Goal: Information Seeking & Learning: Learn about a topic

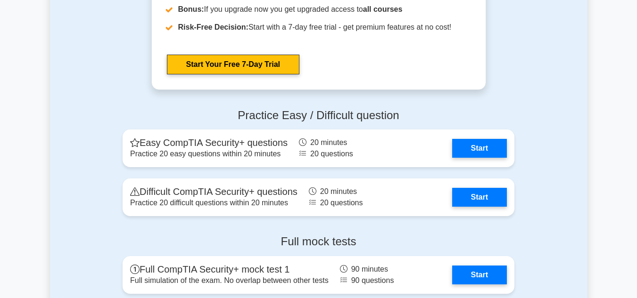
scroll to position [1867, 0]
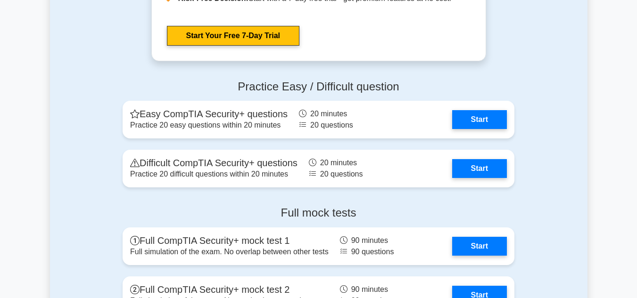
drag, startPoint x: 111, startPoint y: 1, endPoint x: 88, endPoint y: 118, distance: 119.3
click at [88, 118] on div "Practice Easy / Difficult question Easy CompTIA Security+ questions Practice 20…" at bounding box center [319, 136] width 538 height 127
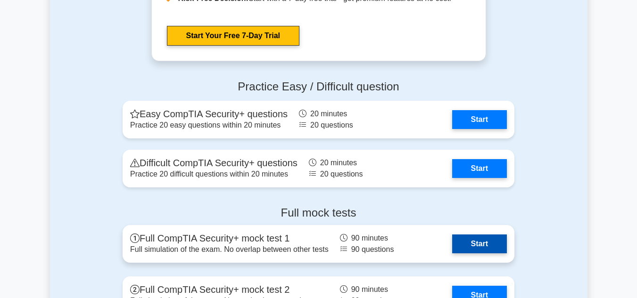
click at [476, 246] on link "Start" at bounding box center [479, 244] width 55 height 19
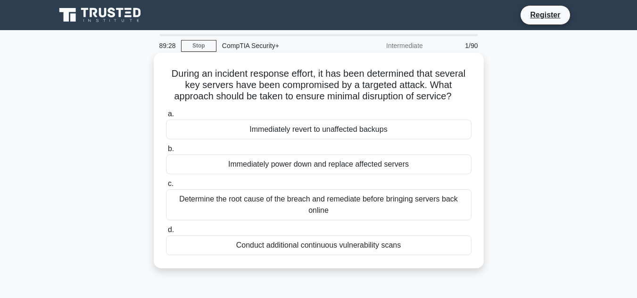
click at [308, 201] on div "Determine the root cause of the breach and remediate before bringing servers ba…" at bounding box center [319, 205] width 306 height 31
click at [166, 187] on input "c. Determine the root cause of the breach and remediate before bringing servers…" at bounding box center [166, 184] width 0 height 6
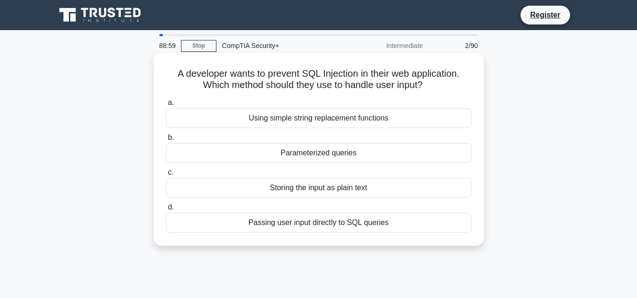
click at [264, 190] on div "Storing the input as plain text" at bounding box center [319, 188] width 306 height 20
click at [166, 176] on input "c. Storing the input as plain text" at bounding box center [166, 173] width 0 height 6
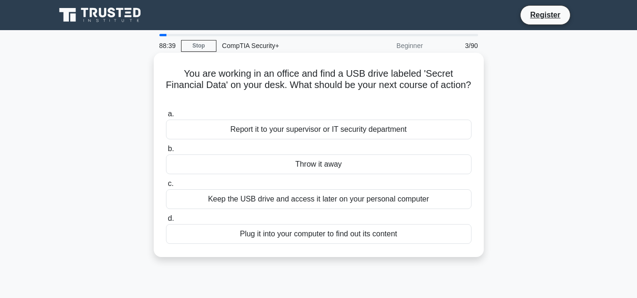
click at [360, 132] on div "Report it to your supervisor or IT security department" at bounding box center [319, 130] width 306 height 20
click at [166, 117] on input "a. Report it to your supervisor or IT security department" at bounding box center [166, 114] width 0 height 6
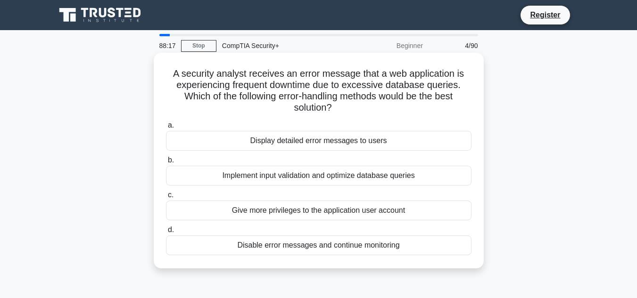
click at [330, 175] on div "Implement input validation and optimize database queries" at bounding box center [319, 176] width 306 height 20
click at [166, 164] on input "b. Implement input validation and optimize database queries" at bounding box center [166, 160] width 0 height 6
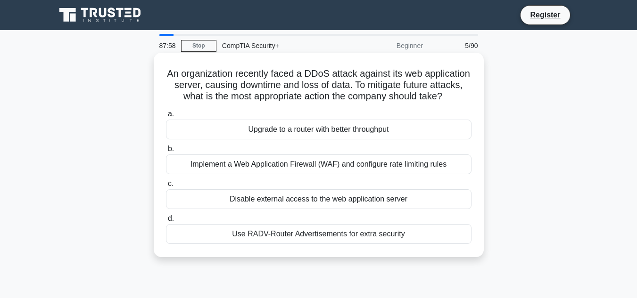
click at [255, 174] on div "Implement a Web Application Firewall (WAF) and configure rate limiting rules" at bounding box center [319, 165] width 306 height 20
click at [166, 152] on input "b. Implement a Web Application Firewall (WAF) and configure rate limiting rules" at bounding box center [166, 149] width 0 height 6
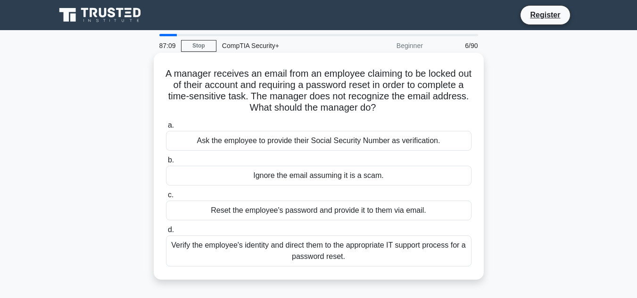
click at [246, 249] on div "Verify the employee's identity and direct them to the appropriate IT support pr…" at bounding box center [319, 251] width 306 height 31
click at [166, 233] on input "d. Verify the employee's identity and direct them to the appropriate IT support…" at bounding box center [166, 230] width 0 height 6
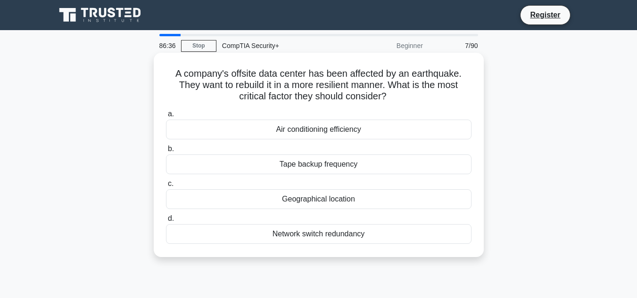
click at [267, 234] on div "Network switch redundancy" at bounding box center [319, 234] width 306 height 20
click at [166, 222] on input "d. Network switch redundancy" at bounding box center [166, 219] width 0 height 6
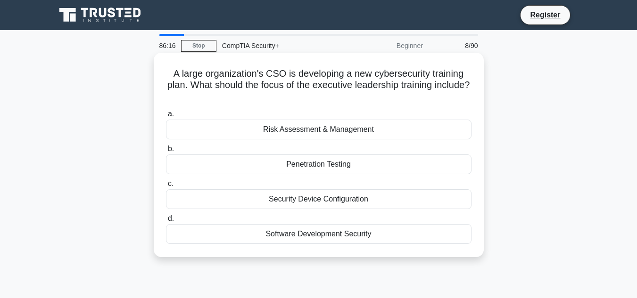
click at [306, 128] on div "Risk Assessment & Management" at bounding box center [319, 130] width 306 height 20
click at [166, 117] on input "a. Risk Assessment & Management" at bounding box center [166, 114] width 0 height 6
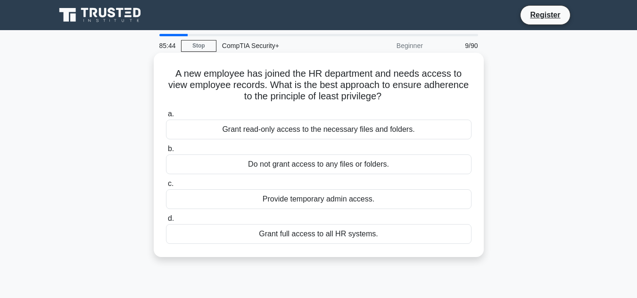
click at [222, 124] on div "Grant read-only access to the necessary files and folders." at bounding box center [319, 130] width 306 height 20
click at [166, 117] on input "a. Grant read-only access to the necessary files and folders." at bounding box center [166, 114] width 0 height 6
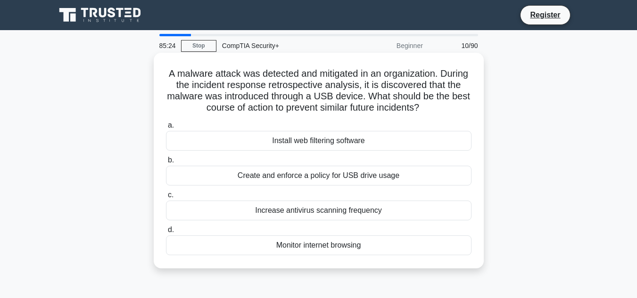
click at [323, 179] on div "Create and enforce a policy for USB drive usage" at bounding box center [319, 176] width 306 height 20
click at [166, 164] on input "b. Create and enforce a policy for USB drive usage" at bounding box center [166, 160] width 0 height 6
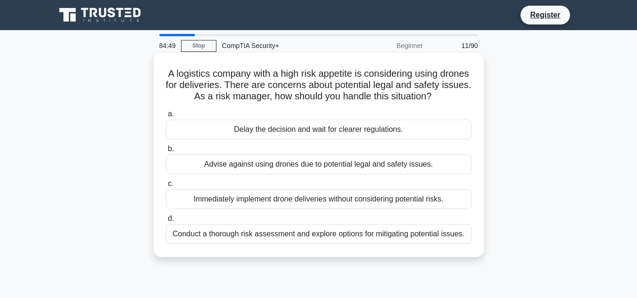
click at [256, 244] on div "Conduct a thorough risk assessment and explore options for mitigating potential…" at bounding box center [319, 234] width 306 height 20
click at [166, 222] on input "d. Conduct a thorough risk assessment and explore options for mitigating potent…" at bounding box center [166, 219] width 0 height 6
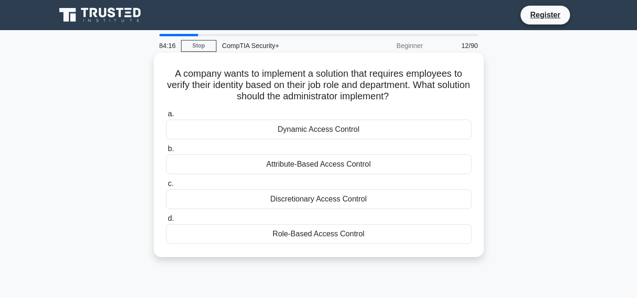
click at [297, 235] on div "Role-Based Access Control" at bounding box center [319, 234] width 306 height 20
click at [166, 222] on input "d. Role-Based Access Control" at bounding box center [166, 219] width 0 height 6
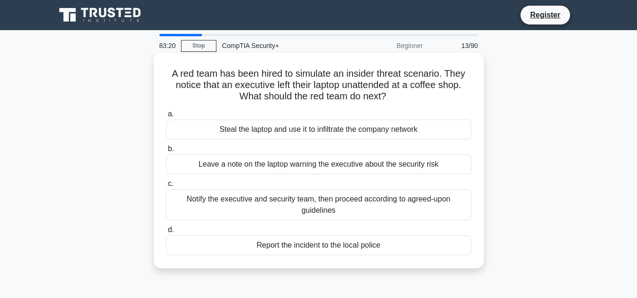
click at [368, 207] on div "Notify the executive and security team, then proceed according to agreed-upon g…" at bounding box center [319, 205] width 306 height 31
click at [166, 187] on input "c. Notify the executive and security team, then proceed according to agreed-upo…" at bounding box center [166, 184] width 0 height 6
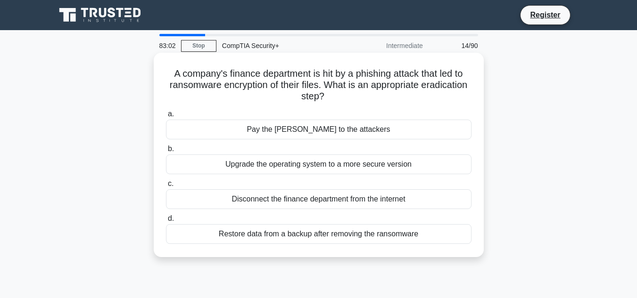
click at [402, 236] on div "Restore data from a backup after removing the ransomware" at bounding box center [319, 234] width 306 height 20
click at [166, 222] on input "d. Restore data from a backup after removing the ransomware" at bounding box center [166, 219] width 0 height 6
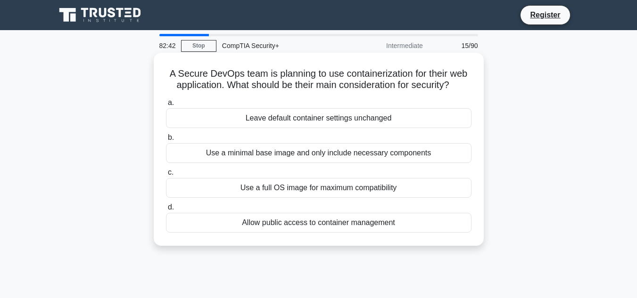
click at [381, 153] on div "Use a minimal base image and only include necessary components" at bounding box center [319, 153] width 306 height 20
click at [166, 141] on input "b. Use a minimal base image and only include necessary components" at bounding box center [166, 138] width 0 height 6
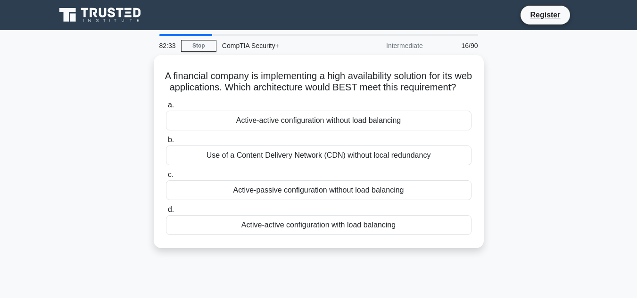
click at [515, 99] on div "A financial company is implementing a high availability solution for its web ap…" at bounding box center [319, 157] width 538 height 205
click at [516, 98] on div "A financial company is implementing a high availability solution for its web ap…" at bounding box center [319, 157] width 538 height 205
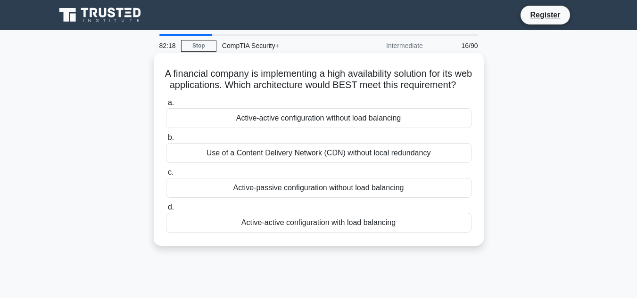
click at [376, 233] on div "Active-active configuration with load balancing" at bounding box center [319, 223] width 306 height 20
click at [166, 211] on input "d. Active-active configuration with load balancing" at bounding box center [166, 208] width 0 height 6
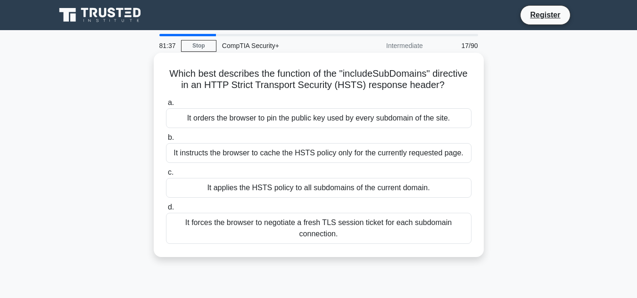
click at [349, 128] on div "It orders the browser to pin the public key used by every subdomain of the site." at bounding box center [319, 118] width 306 height 20
click at [166, 106] on input "a. It orders the browser to pin the public key used by every subdomain of the s…" at bounding box center [166, 103] width 0 height 6
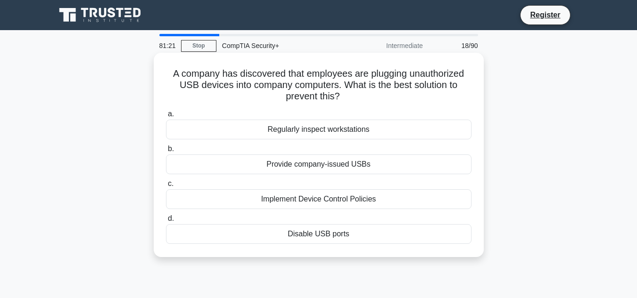
click at [353, 200] on div "Implement Device Control Policies" at bounding box center [319, 200] width 306 height 20
click at [166, 187] on input "c. Implement Device Control Policies" at bounding box center [166, 184] width 0 height 6
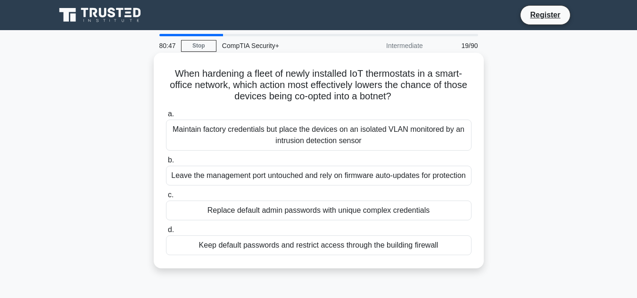
click at [361, 68] on h5 "When hardening a fleet of newly installed IoT thermostats in a smart-office net…" at bounding box center [318, 85] width 307 height 35
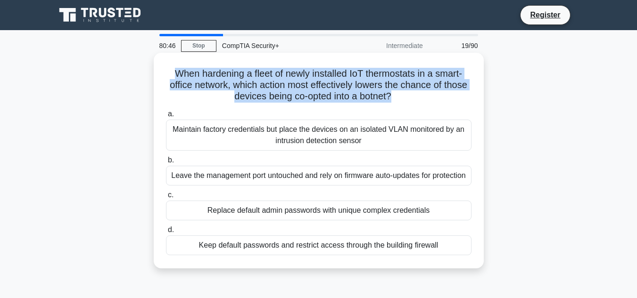
click at [361, 68] on h5 "When hardening a fleet of newly installed IoT thermostats in a smart-office net…" at bounding box center [318, 85] width 307 height 35
copy div "When hardening a fleet of newly installed IoT thermostats in a smart-office net…"
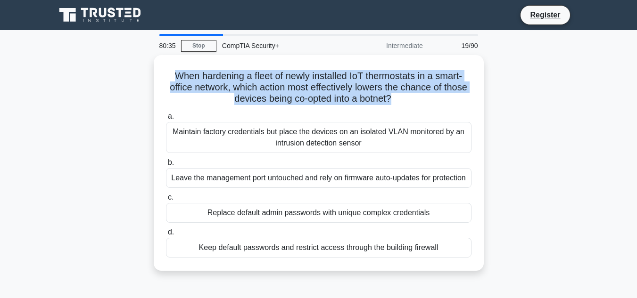
click at [529, 93] on div "When hardening a fleet of newly installed IoT thermostats in a smart-office net…" at bounding box center [319, 168] width 538 height 227
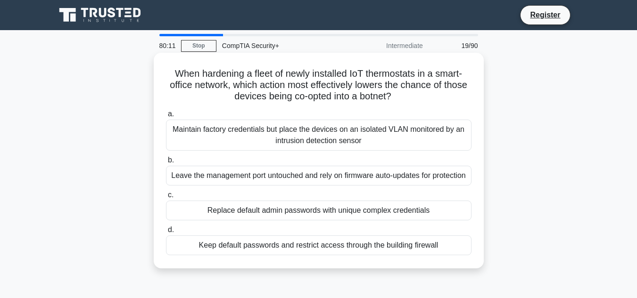
click at [397, 135] on div "Maintain factory credentials but place the devices on an isolated VLAN monitore…" at bounding box center [319, 135] width 306 height 31
click at [166, 117] on input "a. Maintain factory credentials but place the devices on an isolated VLAN monit…" at bounding box center [166, 114] width 0 height 6
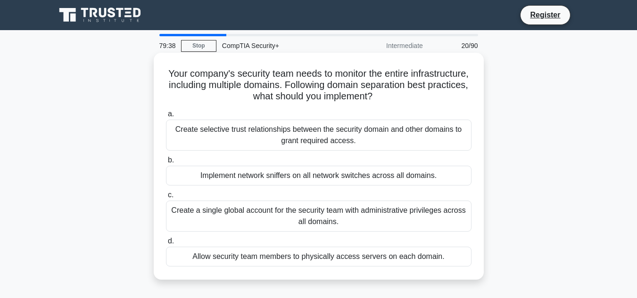
click at [365, 86] on h5 "Your company's security team needs to monitor the entire infrastructure, includ…" at bounding box center [318, 85] width 307 height 35
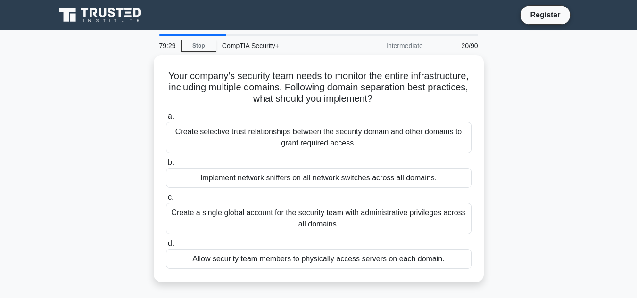
click at [621, 224] on main "79:29 Stop CompTIA Security+ Intermediate 20/90 Your company's security team ne…" at bounding box center [318, 269] width 637 height 479
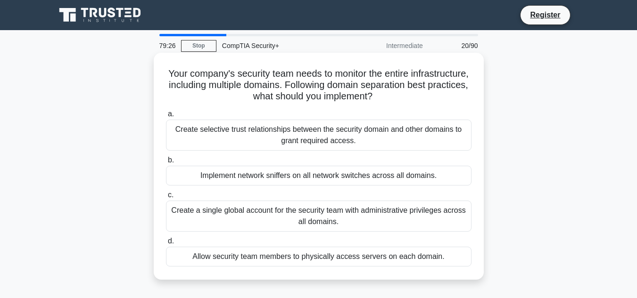
click at [443, 140] on div "Create selective trust relationships between the security domain and other doma…" at bounding box center [319, 135] width 306 height 31
click at [166, 117] on input "a. Create selective trust relationships between the security domain and other d…" at bounding box center [166, 114] width 0 height 6
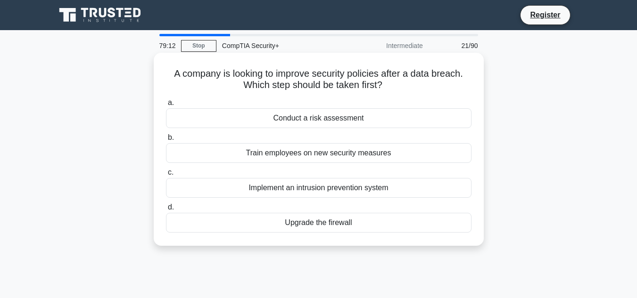
click at [403, 86] on h5 "A company is looking to improve security policies after a data breach. Which st…" at bounding box center [318, 80] width 307 height 24
click at [422, 152] on div "Train employees on new security measures" at bounding box center [319, 153] width 306 height 20
click at [166, 141] on input "b. Train employees on new security measures" at bounding box center [166, 138] width 0 height 6
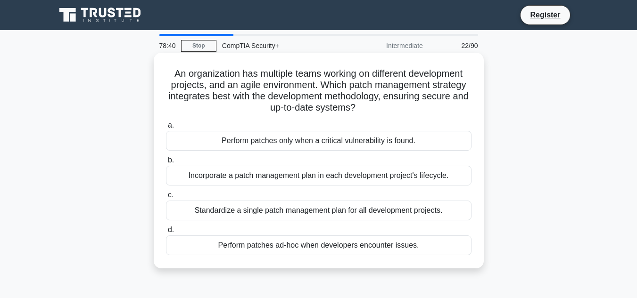
click at [195, 177] on div "Incorporate a patch management plan in each development project's lifecycle." at bounding box center [319, 176] width 306 height 20
click at [166, 164] on input "b. Incorporate a patch management plan in each development project's lifecycle." at bounding box center [166, 160] width 0 height 6
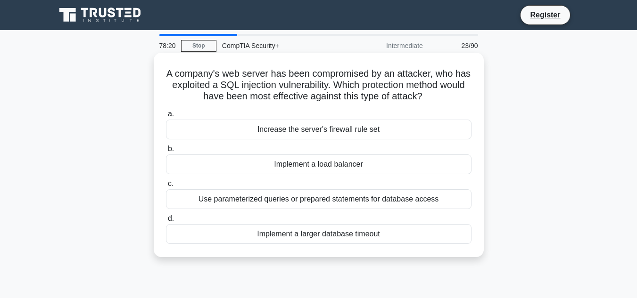
click at [419, 194] on div "Use parameterized queries or prepared statements for database access" at bounding box center [319, 200] width 306 height 20
click at [166, 187] on input "c. Use parameterized queries or prepared statements for database access" at bounding box center [166, 184] width 0 height 6
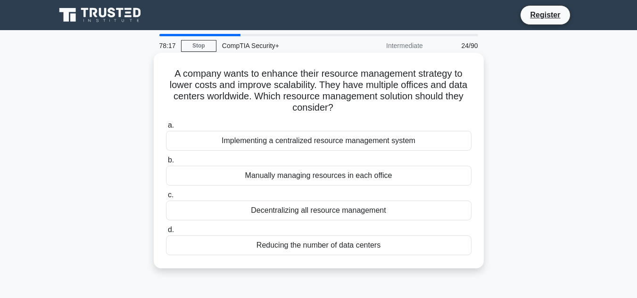
click at [271, 73] on h5 "A company wants to enhance their resource management strategy to lower costs an…" at bounding box center [318, 91] width 307 height 46
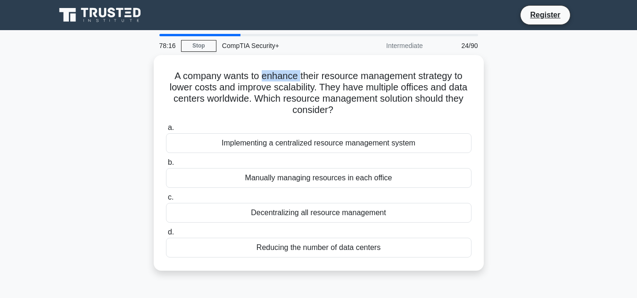
copy h5 "enhance"
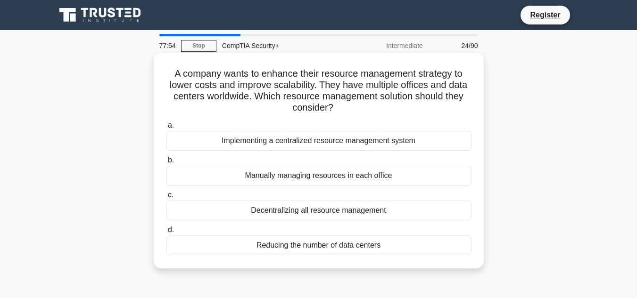
click at [230, 141] on div "Implementing a centralized resource management system" at bounding box center [319, 141] width 306 height 20
click at [166, 129] on input "a. Implementing a centralized resource management system" at bounding box center [166, 126] width 0 height 6
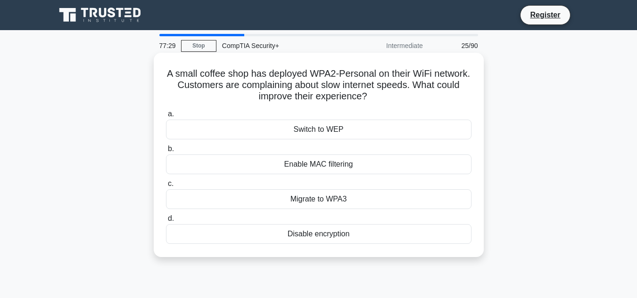
click at [282, 98] on h5 "A small coffee shop has deployed WPA2-Personal on their WiFi network. Customers…" at bounding box center [318, 85] width 307 height 35
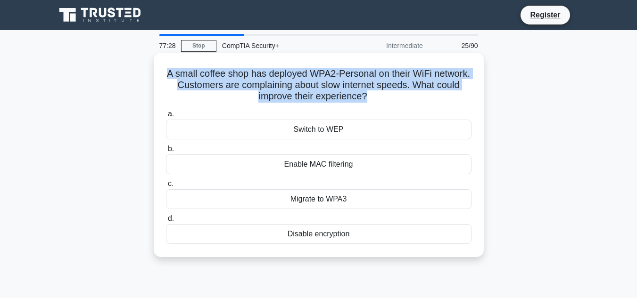
click at [282, 98] on h5 "A small coffee shop has deployed WPA2-Personal on their WiFi network. Customers…" at bounding box center [318, 85] width 307 height 35
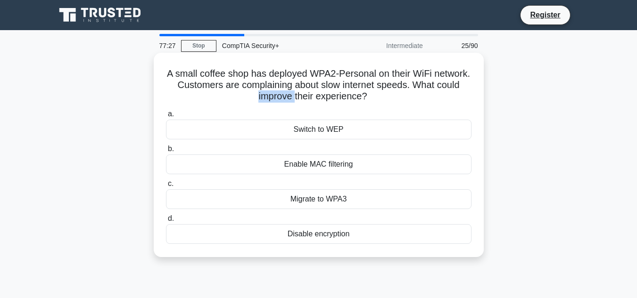
click at [282, 98] on h5 "A small coffee shop has deployed WPA2-Personal on their WiFi network. Customers…" at bounding box center [318, 85] width 307 height 35
click at [316, 235] on div "Disable encryption" at bounding box center [319, 234] width 306 height 20
click at [166, 222] on input "d. Disable encryption" at bounding box center [166, 219] width 0 height 6
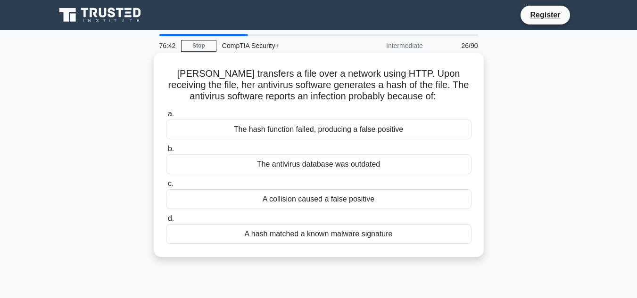
click at [340, 237] on div "A hash matched a known malware signature" at bounding box center [319, 234] width 306 height 20
click at [166, 222] on input "d. A hash matched a known malware signature" at bounding box center [166, 219] width 0 height 6
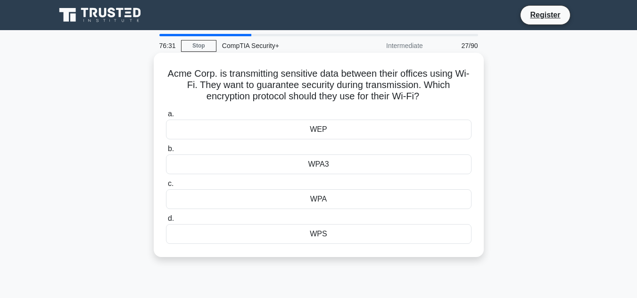
click at [330, 164] on div "WPA3" at bounding box center [319, 165] width 306 height 20
click at [166, 152] on input "b. WPA3" at bounding box center [166, 149] width 0 height 6
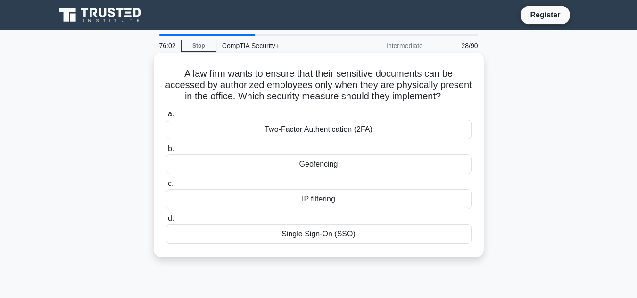
click at [316, 174] on div "Geofencing" at bounding box center [319, 165] width 306 height 20
click at [166, 152] on input "b. Geofencing" at bounding box center [166, 149] width 0 height 6
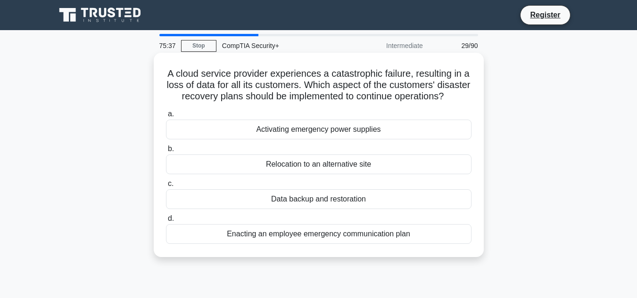
click at [345, 174] on div "Relocation to an alternative site" at bounding box center [319, 165] width 306 height 20
click at [166, 152] on input "b. Relocation to an alternative site" at bounding box center [166, 149] width 0 height 6
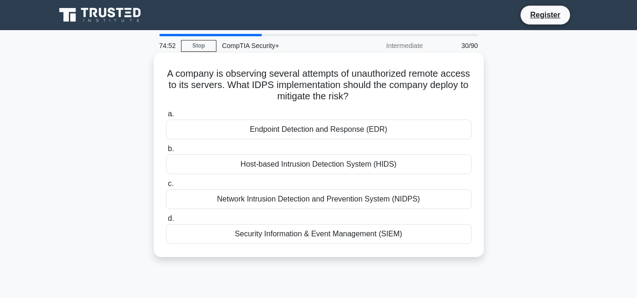
drag, startPoint x: 439, startPoint y: 199, endPoint x: 178, endPoint y: 201, distance: 260.8
click at [178, 201] on div "Network Intrusion Detection and Prevention System (NIDPS)" at bounding box center [319, 200] width 306 height 20
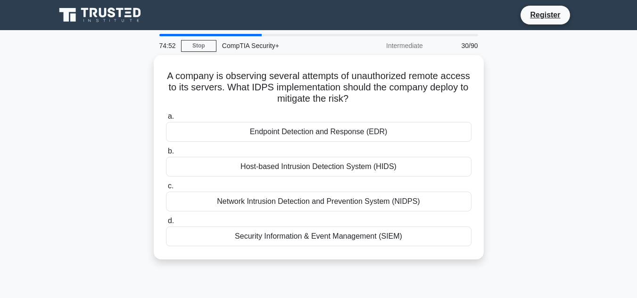
copy div "Network Intrusion Detection and Prevention System (NIDPS)"
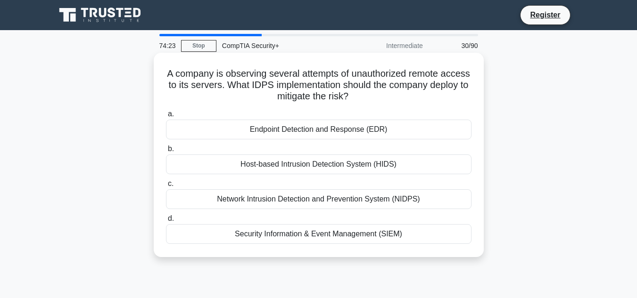
click at [181, 196] on div "Network Intrusion Detection and Prevention System (NIDPS)" at bounding box center [319, 200] width 306 height 20
click at [166, 187] on input "c. Network Intrusion Detection and Prevention System (NIDPS)" at bounding box center [166, 184] width 0 height 6
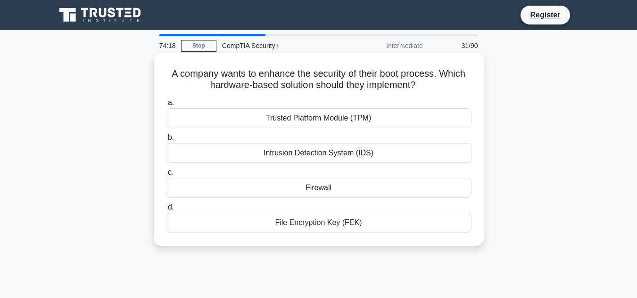
click at [273, 77] on h5 "A company wants to enhance the security of their boot process. Which hardware-b…" at bounding box center [318, 80] width 307 height 24
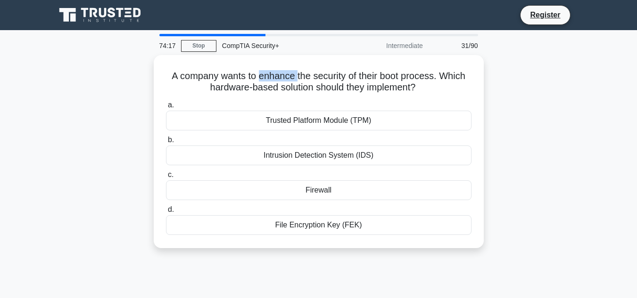
copy h5 "enhance"
click at [194, 44] on link "Stop" at bounding box center [198, 46] width 35 height 12
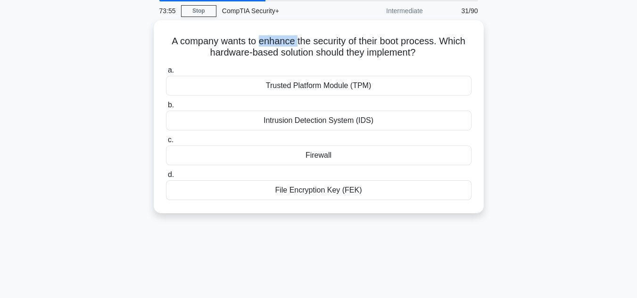
scroll to position [38, 0]
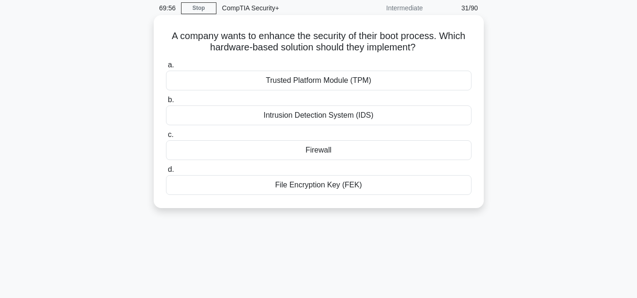
click at [431, 42] on h5 "A company wants to enhance the security of their boot process. Which hardware-b…" at bounding box center [318, 42] width 307 height 24
drag, startPoint x: 381, startPoint y: 37, endPoint x: 437, endPoint y: 36, distance: 56.6
click at [437, 36] on h5 "A company wants to enhance the security of their boot process. Which hardware-b…" at bounding box center [318, 42] width 307 height 24
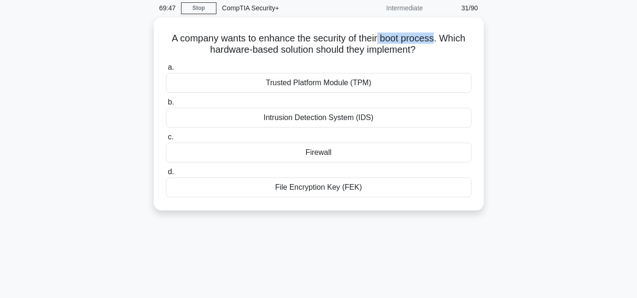
copy h5 "boot process"
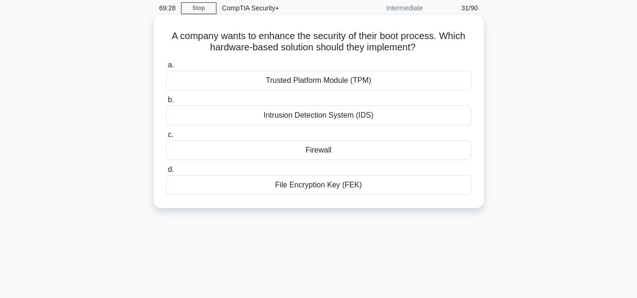
click at [309, 72] on div "Trusted Platform Module (TPM)" at bounding box center [319, 81] width 306 height 20
click at [166, 68] on input "a. Trusted Platform Module (TPM)" at bounding box center [166, 65] width 0 height 6
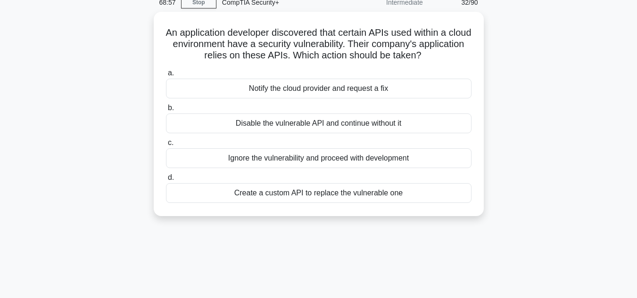
scroll to position [9, 0]
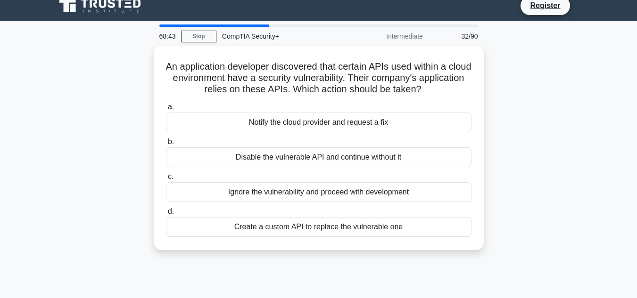
click at [484, 26] on div "68:43 Stop CompTIA Security+ Intermediate 32/90 An application developer discov…" at bounding box center [319, 261] width 538 height 472
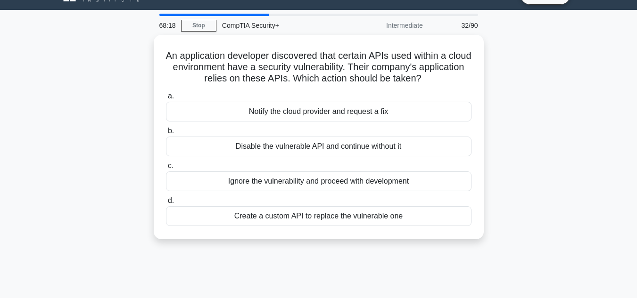
scroll to position [21, 0]
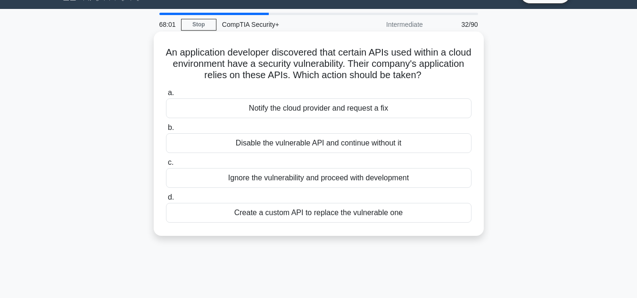
click at [318, 114] on div "Notify the cloud provider and request a fix" at bounding box center [319, 109] width 306 height 20
click at [166, 96] on input "a. Notify the cloud provider and request a fix" at bounding box center [166, 93] width 0 height 6
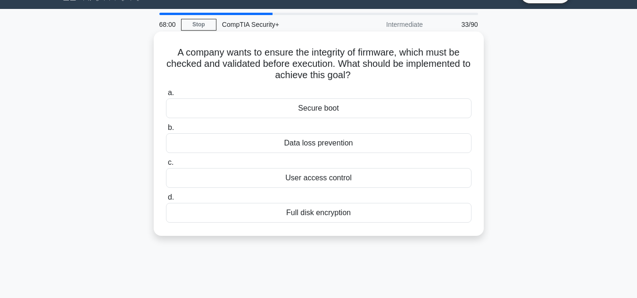
scroll to position [0, 0]
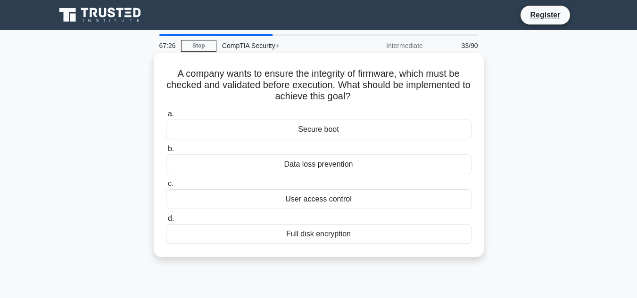
click at [325, 127] on div "Secure boot" at bounding box center [319, 130] width 306 height 20
click at [166, 117] on input "a. Secure boot" at bounding box center [166, 114] width 0 height 6
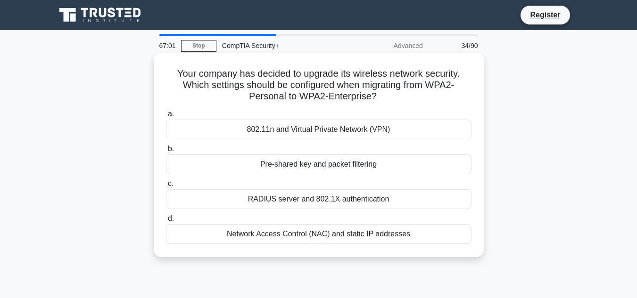
click at [315, 96] on h5 "Your company has decided to upgrade its wireless network security. Which settin…" at bounding box center [318, 85] width 307 height 35
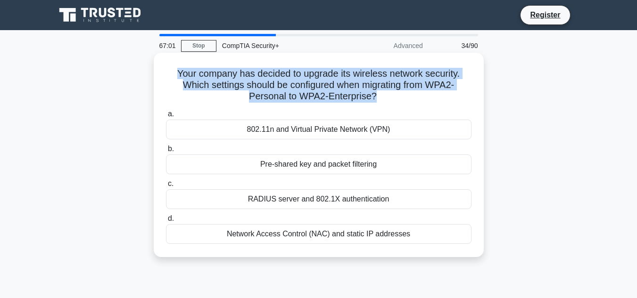
click at [315, 96] on h5 "Your company has decided to upgrade its wireless network security. Which settin…" at bounding box center [318, 85] width 307 height 35
click at [304, 96] on h5 "Your company has decided to upgrade its wireless network security. Which settin…" at bounding box center [318, 85] width 307 height 35
click at [296, 95] on h5 "Your company has decided to upgrade its wireless network security. Which settin…" at bounding box center [318, 85] width 307 height 35
click at [297, 93] on h5 "Your company has decided to upgrade its wireless network security. Which settin…" at bounding box center [318, 85] width 307 height 35
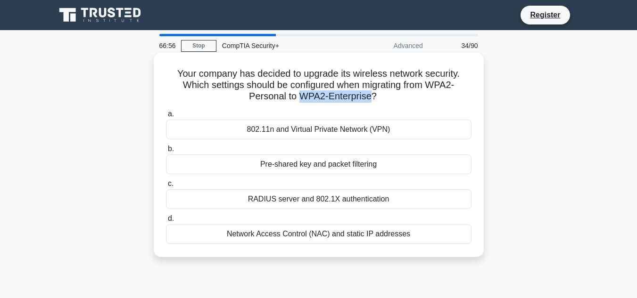
drag, startPoint x: 298, startPoint y: 96, endPoint x: 373, endPoint y: 99, distance: 74.1
click at [371, 101] on h5 "Your company has decided to upgrade its wireless network security. Which settin…" at bounding box center [318, 85] width 307 height 35
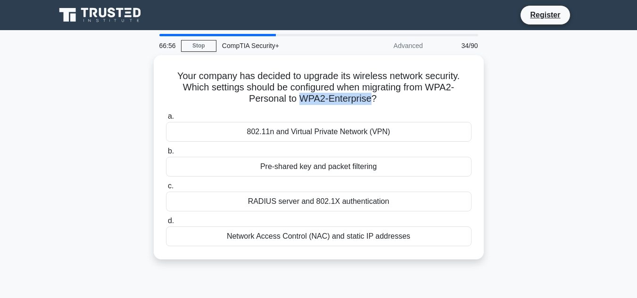
copy h5 "WPA2-Enterprise"
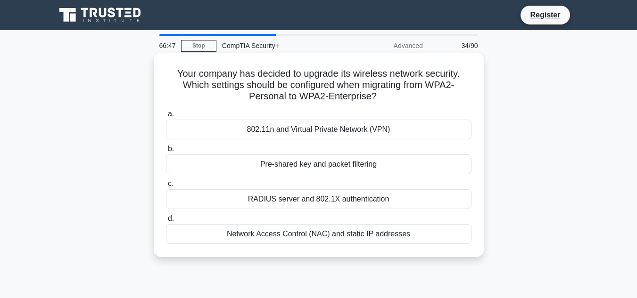
click at [349, 197] on div "RADIUS server and 802.1X authentication" at bounding box center [319, 200] width 306 height 20
click at [166, 187] on input "c. RADIUS server and 802.1X authentication" at bounding box center [166, 184] width 0 height 6
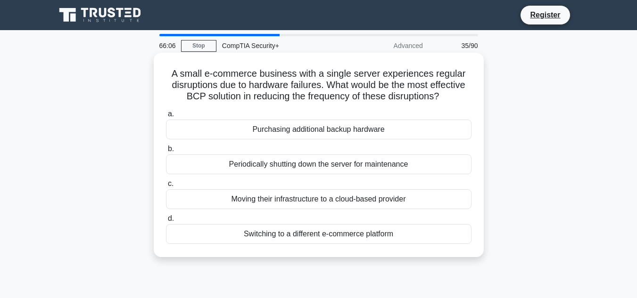
click at [459, 204] on div "Moving their infrastructure to a cloud-based provider" at bounding box center [319, 200] width 306 height 20
click at [166, 187] on input "c. Moving their infrastructure to a cloud-based provider" at bounding box center [166, 184] width 0 height 6
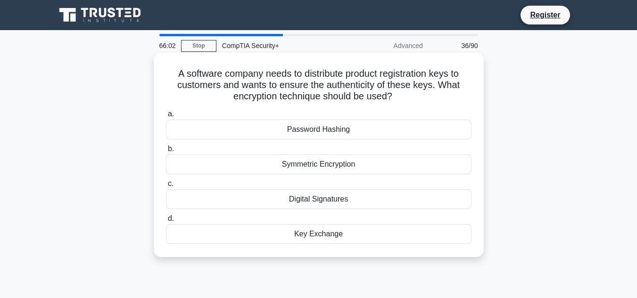
click at [483, 184] on div "A software company needs to distribute product registration keys to customers a…" at bounding box center [319, 155] width 330 height 205
click at [299, 91] on h5 "A software company needs to distribute product registration keys to customers a…" at bounding box center [318, 85] width 307 height 35
click at [327, 202] on div "Digital Signatures" at bounding box center [319, 200] width 306 height 20
click at [166, 187] on input "c. Digital Signatures" at bounding box center [166, 184] width 0 height 6
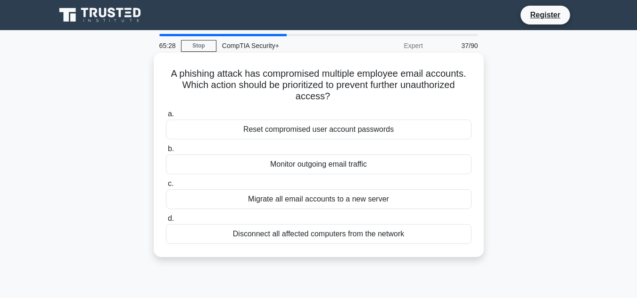
click at [376, 256] on div "A phishing attack has compromised multiple employee email accounts. Which actio…" at bounding box center [319, 155] width 330 height 205
click at [423, 131] on div "Reset compromised user account passwords" at bounding box center [319, 130] width 306 height 20
click at [166, 117] on input "a. Reset compromised user account passwords" at bounding box center [166, 114] width 0 height 6
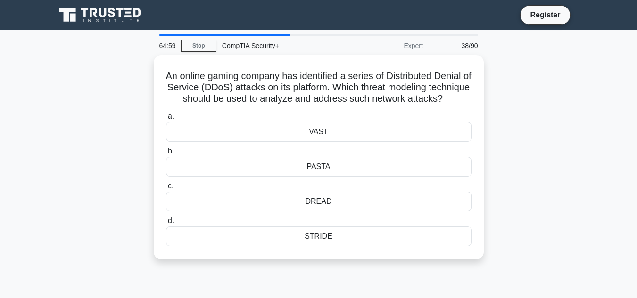
click at [507, 91] on div "An online gaming company has identified a series of Distributed Denial of Servi…" at bounding box center [319, 163] width 538 height 216
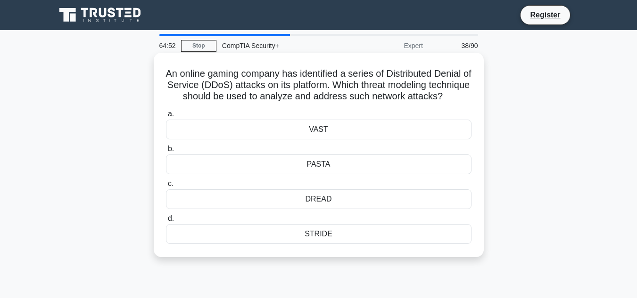
click at [353, 209] on div "DREAD" at bounding box center [319, 200] width 306 height 20
click at [166, 187] on input "c. DREAD" at bounding box center [166, 184] width 0 height 6
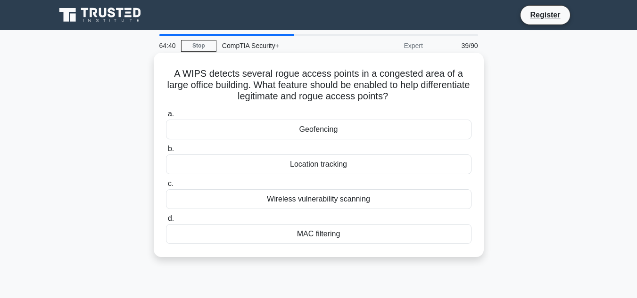
click at [286, 77] on h5 "A WIPS detects several rogue access points in a congested area of a large offic…" at bounding box center [318, 85] width 307 height 35
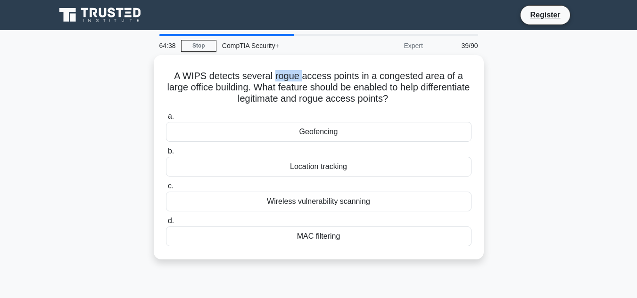
copy h5 "rogue"
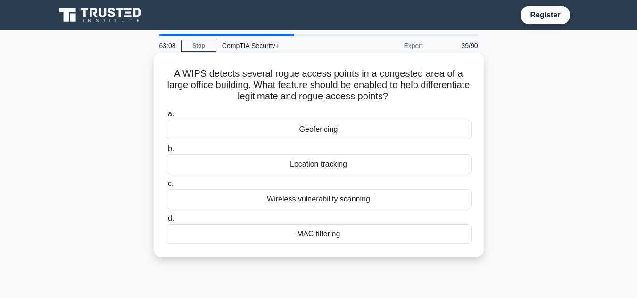
click at [314, 240] on div "MAC filtering" at bounding box center [319, 234] width 306 height 20
click at [166, 222] on input "d. MAC filtering" at bounding box center [166, 219] width 0 height 6
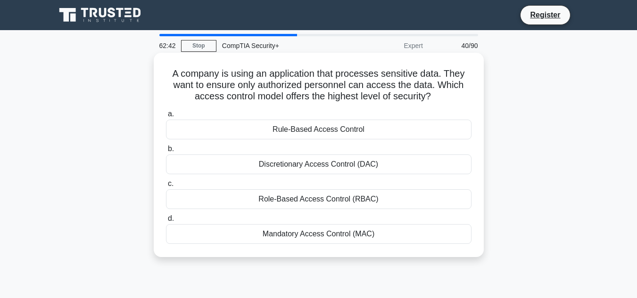
click at [344, 196] on div "Role-Based Access Control (RBAC)" at bounding box center [319, 200] width 306 height 20
click at [166, 187] on input "c. Role-Based Access Control (RBAC)" at bounding box center [166, 184] width 0 height 6
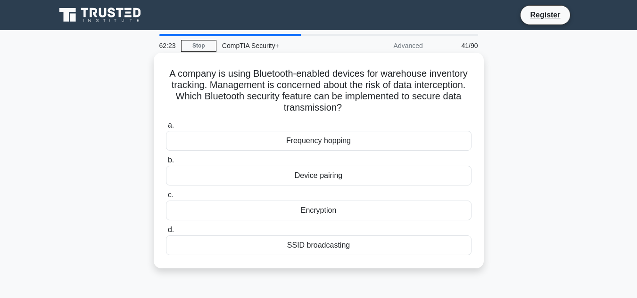
click at [330, 213] on div "Encryption" at bounding box center [319, 211] width 306 height 20
click at [166, 199] on input "c. Encryption" at bounding box center [166, 195] width 0 height 6
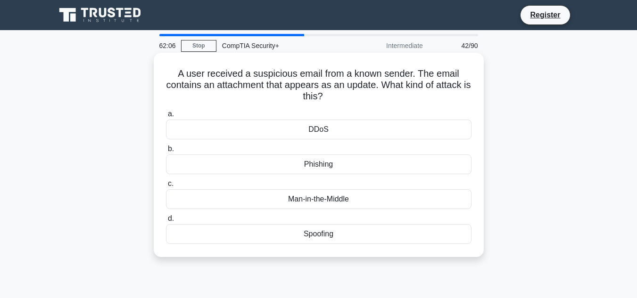
click at [381, 230] on div "Spoofing" at bounding box center [319, 234] width 306 height 20
click at [166, 222] on input "d. Spoofing" at bounding box center [166, 219] width 0 height 6
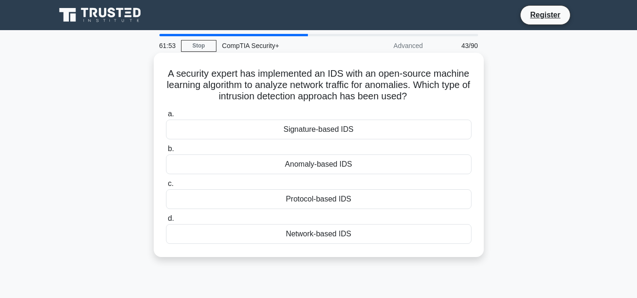
click at [386, 99] on h5 "A security expert has implemented an IDS with an open-source machine learning a…" at bounding box center [318, 85] width 307 height 35
click at [372, 166] on div "Anomaly-based IDS" at bounding box center [319, 165] width 306 height 20
click at [166, 152] on input "b. Anomaly-based IDS" at bounding box center [166, 149] width 0 height 6
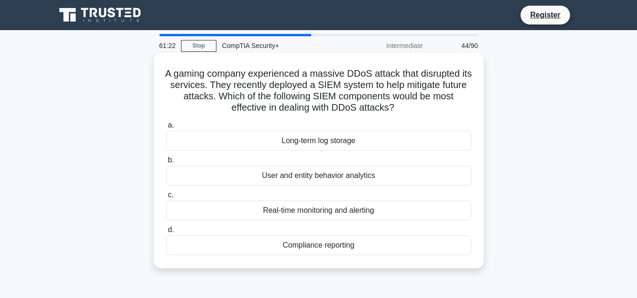
click at [382, 208] on div "Real-time monitoring and alerting" at bounding box center [319, 211] width 306 height 20
click at [166, 199] on input "c. Real-time monitoring and alerting" at bounding box center [166, 195] width 0 height 6
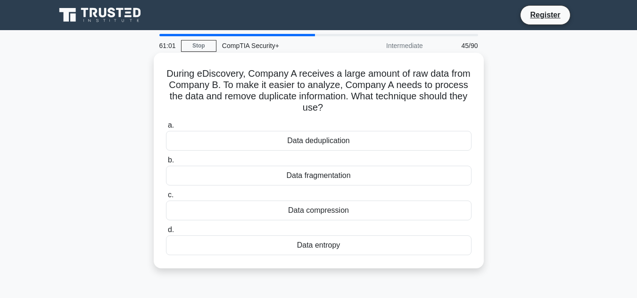
click at [382, 95] on h5 "During eDiscovery, Company A receives a large amount of raw data from Company B…" at bounding box center [318, 91] width 307 height 46
click at [307, 141] on div "Data deduplication" at bounding box center [319, 141] width 306 height 20
click at [166, 129] on input "a. Data deduplication" at bounding box center [166, 126] width 0 height 6
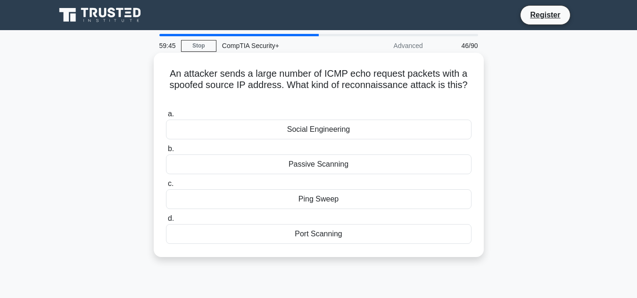
click at [341, 232] on div "Port Scanning" at bounding box center [319, 234] width 306 height 20
click at [166, 222] on input "d. Port Scanning" at bounding box center [166, 219] width 0 height 6
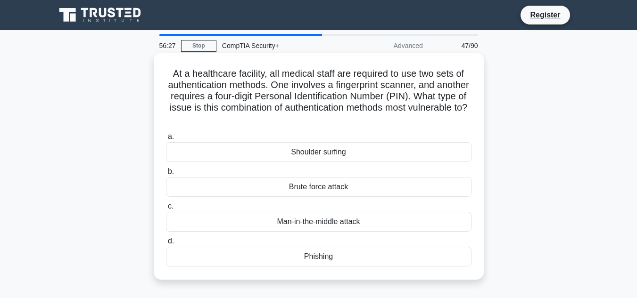
click at [294, 148] on div "Shoulder surfing" at bounding box center [319, 152] width 306 height 20
click at [166, 140] on input "a. Shoulder surfing" at bounding box center [166, 137] width 0 height 6
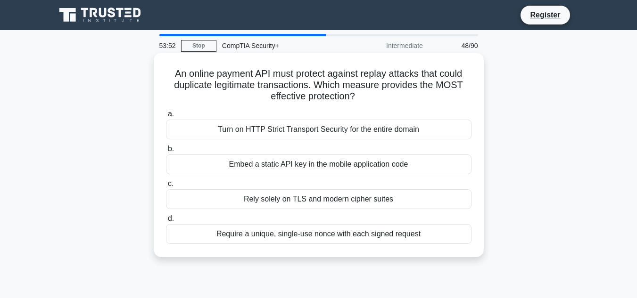
click at [297, 200] on div "Rely solely on TLS and modern cipher suites" at bounding box center [319, 200] width 306 height 20
click at [166, 187] on input "c. Rely solely on TLS and modern cipher suites" at bounding box center [166, 184] width 0 height 6
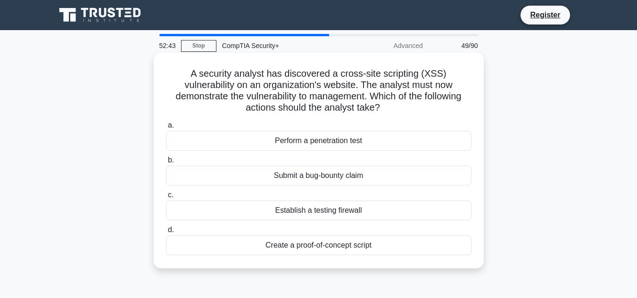
click at [313, 139] on div "Perform a penetration test" at bounding box center [319, 141] width 306 height 20
click at [166, 129] on input "a. Perform a penetration test" at bounding box center [166, 126] width 0 height 6
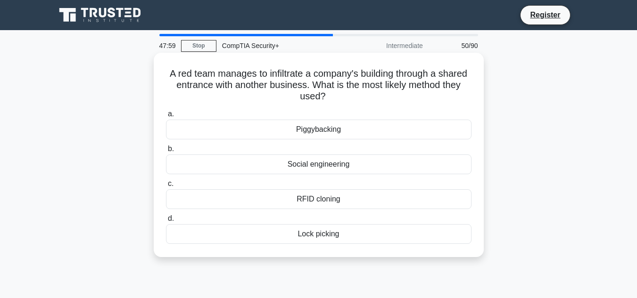
click at [408, 204] on div "RFID cloning" at bounding box center [319, 200] width 306 height 20
click at [166, 187] on input "c. RFID cloning" at bounding box center [166, 184] width 0 height 6
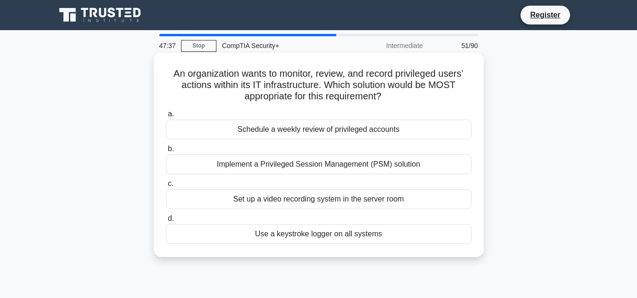
click at [456, 159] on div "Implement a Privileged Session Management (PSM) solution" at bounding box center [319, 165] width 306 height 20
click at [166, 152] on input "b. Implement a Privileged Session Management (PSM) solution" at bounding box center [166, 149] width 0 height 6
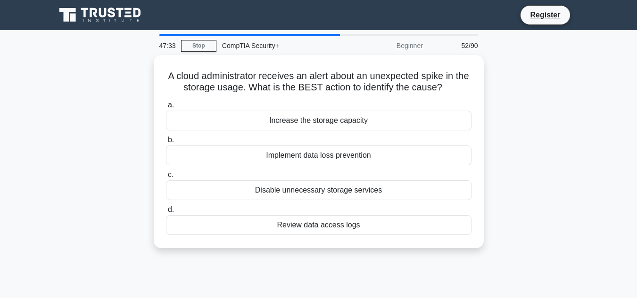
drag, startPoint x: 456, startPoint y: 159, endPoint x: 53, endPoint y: 150, distance: 403.7
click at [53, 150] on div "A cloud administrator receives an alert about an unexpected spike in the storag…" at bounding box center [319, 157] width 538 height 205
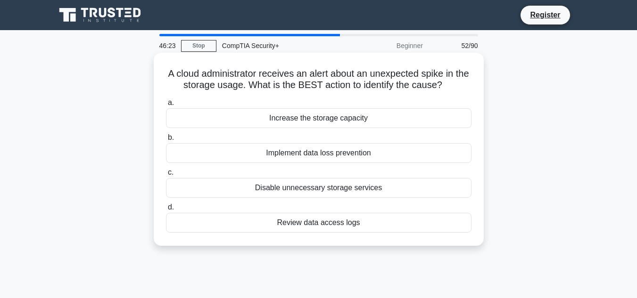
click at [335, 229] on div "Review data access logs" at bounding box center [319, 223] width 306 height 20
click at [166, 211] on input "d. Review data access logs" at bounding box center [166, 208] width 0 height 6
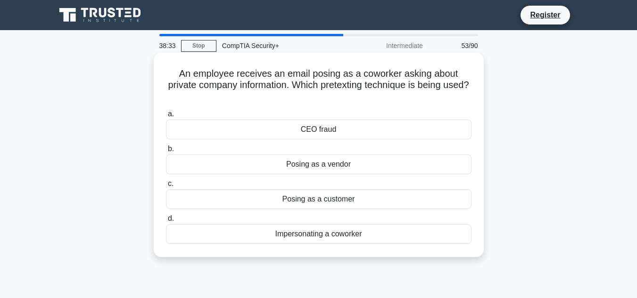
click at [351, 239] on div "Impersonating a coworker" at bounding box center [319, 234] width 306 height 20
click at [166, 222] on input "d. Impersonating a coworker" at bounding box center [166, 219] width 0 height 6
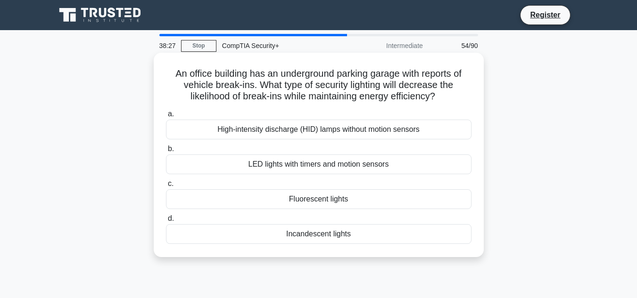
click at [295, 76] on h5 "An office building has an underground parking garage with reports of vehicle br…" at bounding box center [318, 85] width 307 height 35
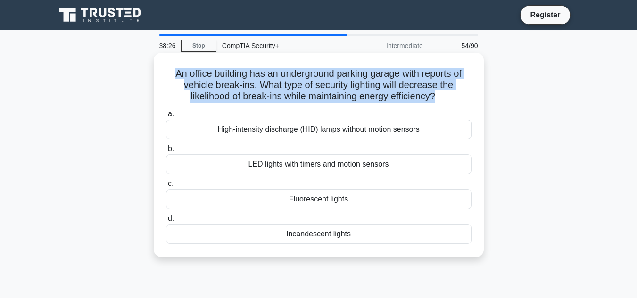
click at [295, 76] on h5 "An office building has an underground parking garage with reports of vehicle br…" at bounding box center [318, 85] width 307 height 35
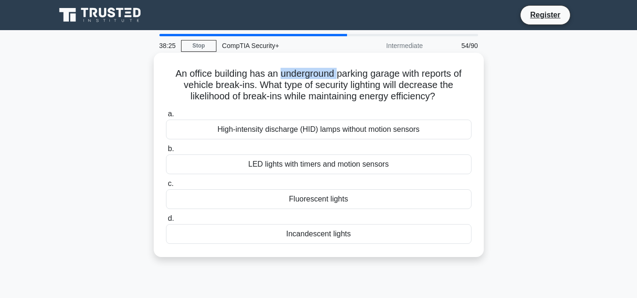
click at [295, 76] on h5 "An office building has an underground parking garage with reports of vehicle br…" at bounding box center [318, 85] width 307 height 35
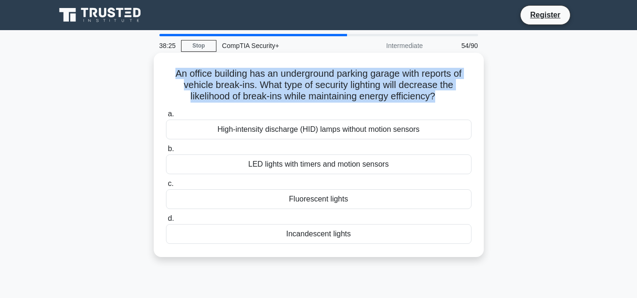
click at [295, 76] on h5 "An office building has an underground parking garage with reports of vehicle br…" at bounding box center [318, 85] width 307 height 35
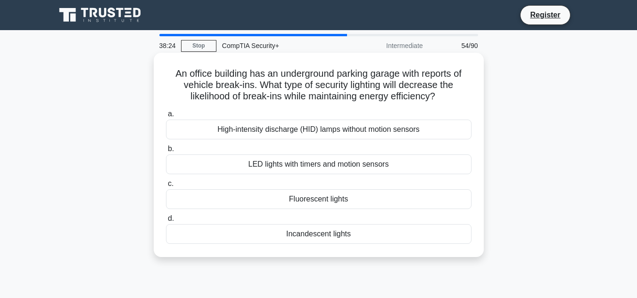
click at [292, 84] on h5 "An office building has an underground parking garage with reports of vehicle br…" at bounding box center [318, 85] width 307 height 35
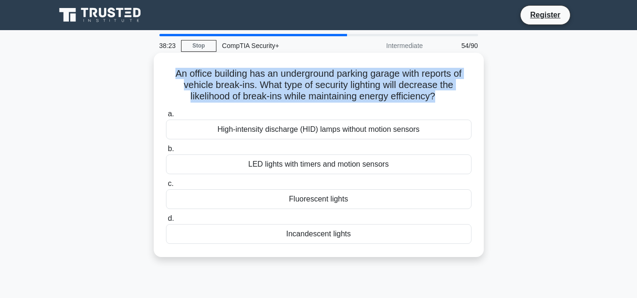
click at [292, 83] on h5 "An office building has an underground parking garage with reports of vehicle br…" at bounding box center [318, 85] width 307 height 35
click at [259, 86] on h5 "An office building has an underground parking garage with reports of vehicle br…" at bounding box center [318, 85] width 307 height 35
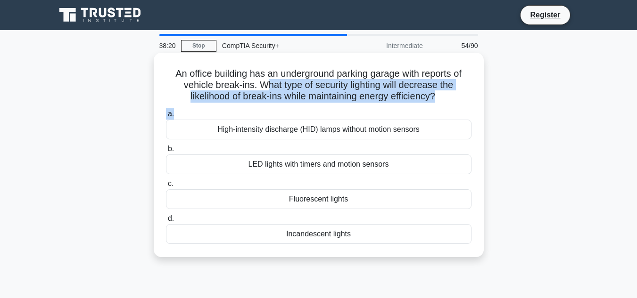
drag, startPoint x: 261, startPoint y: 83, endPoint x: 338, endPoint y: 111, distance: 82.3
click at [338, 111] on div "An office building has an underground parking garage with reports of vehicle br…" at bounding box center [318, 155] width 323 height 197
drag, startPoint x: 257, startPoint y: 82, endPoint x: 466, endPoint y: 105, distance: 210.6
click at [466, 105] on div "An office building has an underground parking garage with reports of vehicle br…" at bounding box center [318, 155] width 323 height 197
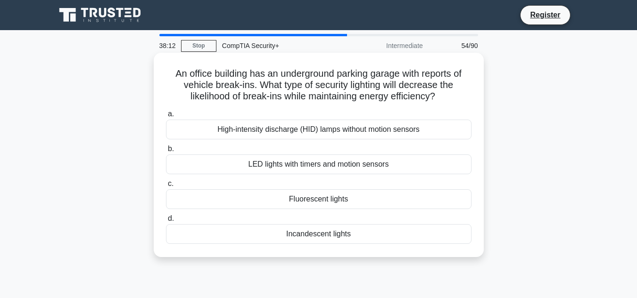
click at [466, 105] on div "An office building has an underground parking garage with reports of vehicle br…" at bounding box center [318, 155] width 323 height 197
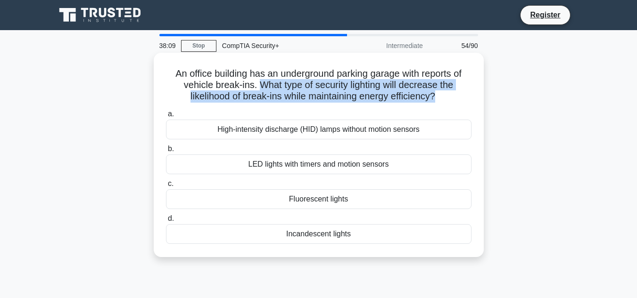
drag, startPoint x: 466, startPoint y: 105, endPoint x: 263, endPoint y: 84, distance: 203.8
click at [263, 84] on div "An office building has an underground parking garage with reports of vehicle br…" at bounding box center [318, 155] width 323 height 197
click at [263, 84] on h5 "An office building has an underground parking garage with reports of vehicle br…" at bounding box center [318, 85] width 307 height 35
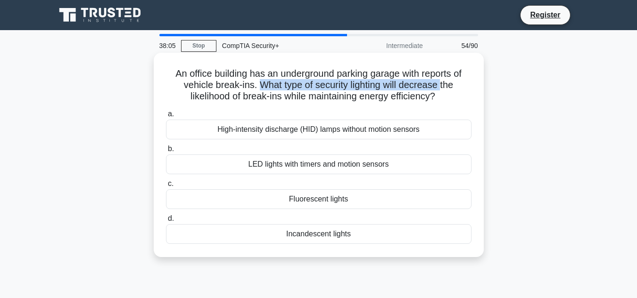
drag, startPoint x: 263, startPoint y: 84, endPoint x: 441, endPoint y: 90, distance: 178.3
click at [441, 90] on h5 "An office building has an underground parking garage with reports of vehicle br…" at bounding box center [318, 85] width 307 height 35
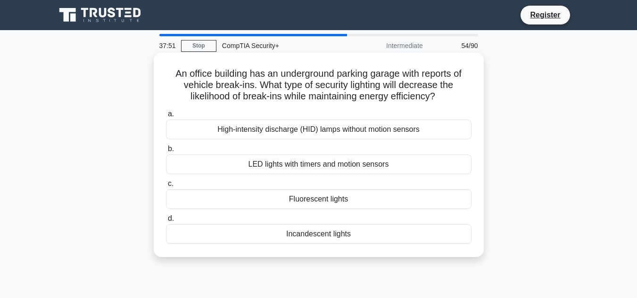
click at [261, 103] on div "An office building has an underground parking garage with reports of vehicle br…" at bounding box center [318, 155] width 323 height 197
click at [261, 103] on h5 "An office building has an underground parking garage with reports of vehicle br…" at bounding box center [318, 85] width 307 height 35
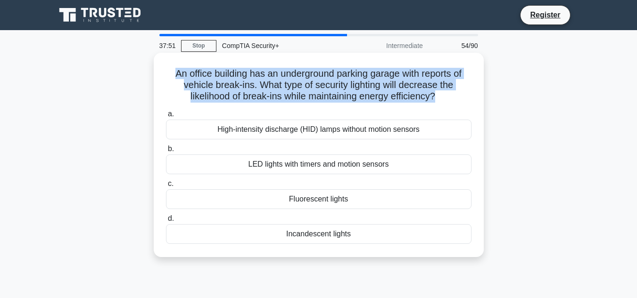
click at [261, 103] on h5 "An office building has an underground parking garage with reports of vehicle br…" at bounding box center [318, 85] width 307 height 35
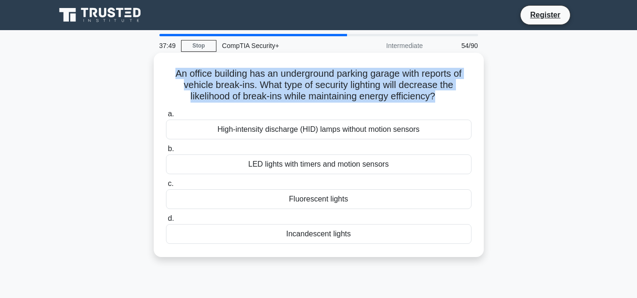
click at [236, 79] on h5 "An office building has an underground parking garage with reports of vehicle br…" at bounding box center [318, 85] width 307 height 35
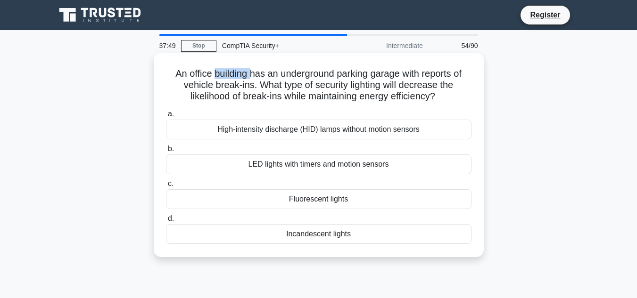
click at [236, 79] on h5 "An office building has an underground parking garage with reports of vehicle br…" at bounding box center [318, 85] width 307 height 35
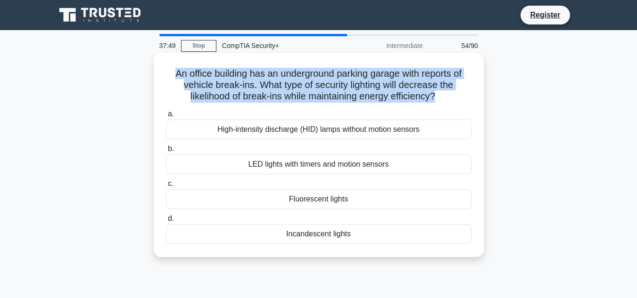
click at [236, 79] on h5 "An office building has an underground parking garage with reports of vehicle br…" at bounding box center [318, 85] width 307 height 35
click at [237, 80] on h5 "An office building has an underground parking garage with reports of vehicle br…" at bounding box center [318, 85] width 307 height 35
click at [258, 99] on h5 "An office building has an underground parking garage with reports of vehicle br…" at bounding box center [318, 85] width 307 height 35
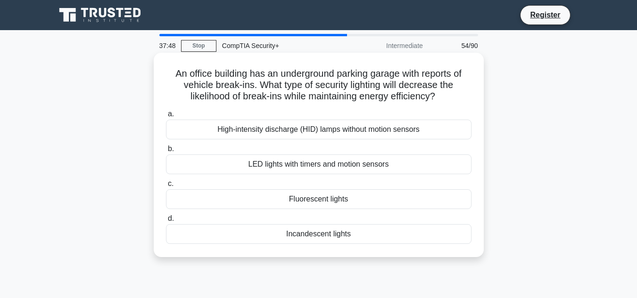
click at [252, 82] on h5 "An office building has an underground parking garage with reports of vehicle br…" at bounding box center [318, 85] width 307 height 35
click at [252, 83] on h5 "An office building has an underground parking garage with reports of vehicle br…" at bounding box center [318, 85] width 307 height 35
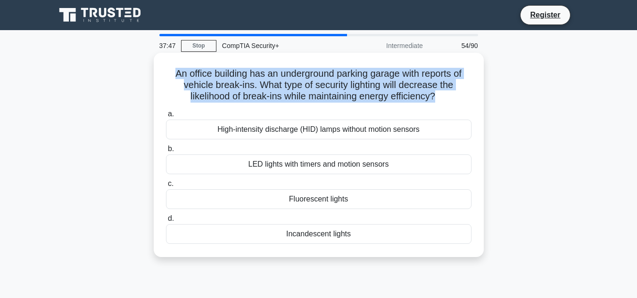
click at [252, 83] on h5 "An office building has an underground parking garage with reports of vehicle br…" at bounding box center [318, 85] width 307 height 35
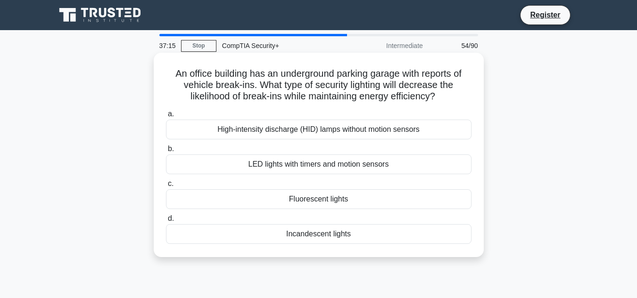
click at [475, 107] on div "a. High-intensity discharge (HID) lamps without motion sensors b. LED lights wi…" at bounding box center [318, 177] width 317 height 140
click at [394, 168] on div "LED lights with timers and motion sensors" at bounding box center [319, 165] width 306 height 20
click at [166, 152] on input "b. LED lights with timers and motion sensors" at bounding box center [166, 149] width 0 height 6
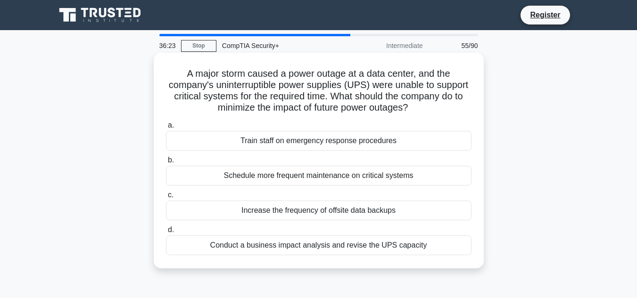
click at [388, 247] on div "Conduct a business impact analysis and revise the UPS capacity" at bounding box center [319, 246] width 306 height 20
click at [166, 233] on input "d. Conduct a business impact analysis and revise the UPS capacity" at bounding box center [166, 230] width 0 height 6
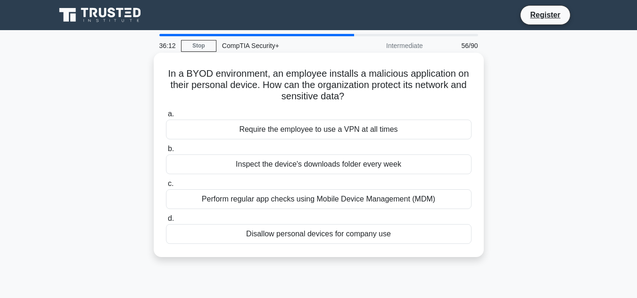
click at [277, 200] on div "Perform regular app checks using Mobile Device Management (MDM)" at bounding box center [319, 200] width 306 height 20
click at [166, 187] on input "c. Perform regular app checks using Mobile Device Management (MDM)" at bounding box center [166, 184] width 0 height 6
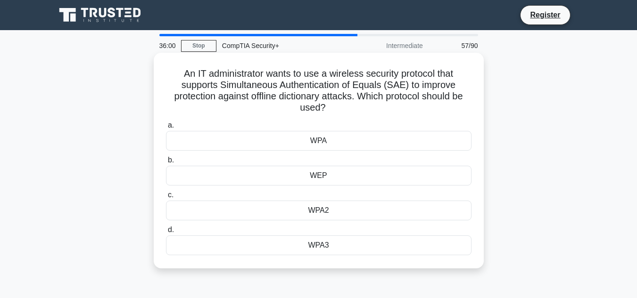
click at [314, 248] on div "WPA3" at bounding box center [319, 246] width 306 height 20
click at [166, 233] on input "d. WPA3" at bounding box center [166, 230] width 0 height 6
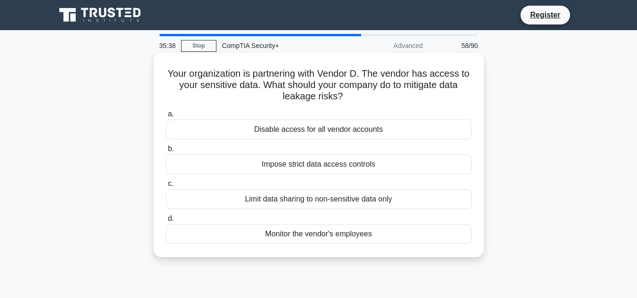
click at [400, 166] on div "Impose strict data access controls" at bounding box center [319, 165] width 306 height 20
click at [166, 152] on input "b. Impose strict data access controls" at bounding box center [166, 149] width 0 height 6
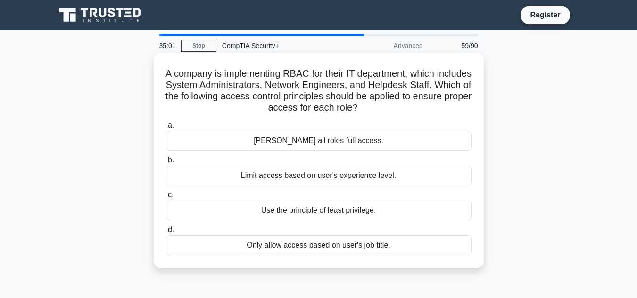
click at [247, 248] on div "Only allow access based on user's job title." at bounding box center [319, 246] width 306 height 20
click at [166, 233] on input "d. Only allow access based on user's job title." at bounding box center [166, 230] width 0 height 6
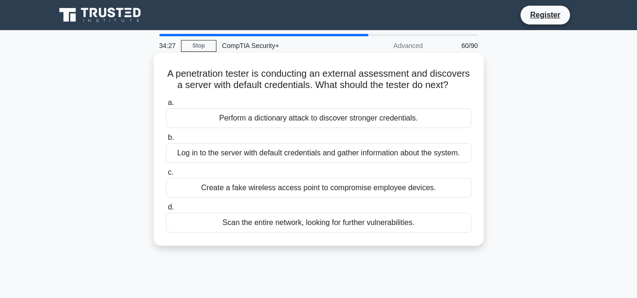
click at [393, 233] on div "Scan the entire network, looking for further vulnerabilities." at bounding box center [319, 223] width 306 height 20
click at [166, 211] on input "d. Scan the entire network, looking for further vulnerabilities." at bounding box center [166, 208] width 0 height 6
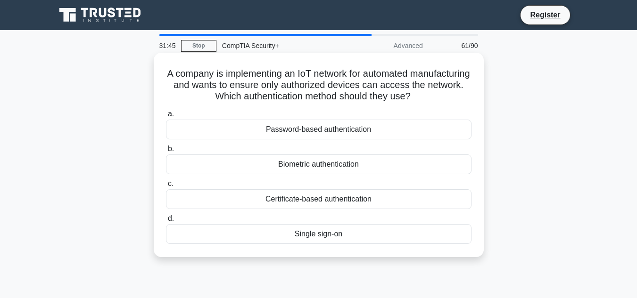
click at [347, 197] on div "Certificate-based authentication" at bounding box center [319, 200] width 306 height 20
click at [166, 187] on input "c. Certificate-based authentication" at bounding box center [166, 184] width 0 height 6
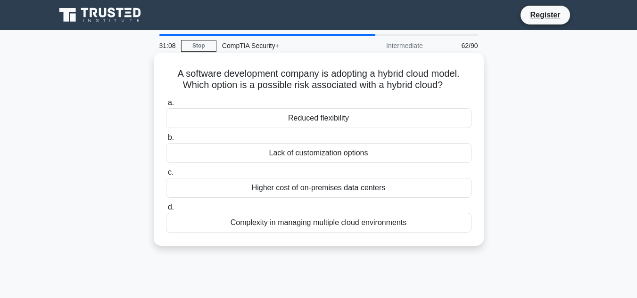
click at [376, 151] on div "Lack of customization options" at bounding box center [319, 153] width 306 height 20
click at [166, 141] on input "b. Lack of customization options" at bounding box center [166, 138] width 0 height 6
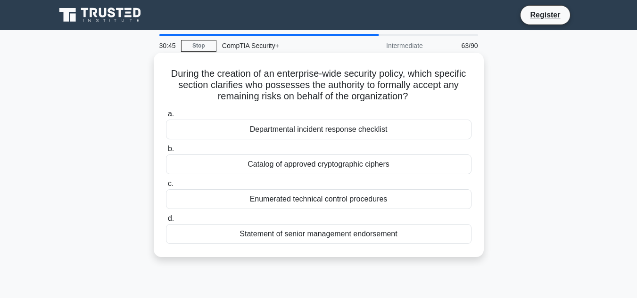
click at [396, 238] on div "Statement of senior management endorsement" at bounding box center [319, 234] width 306 height 20
click at [386, 238] on div "Statement of senior management endorsement" at bounding box center [319, 234] width 306 height 20
click at [166, 222] on input "d. Statement of senior management endorsement" at bounding box center [166, 219] width 0 height 6
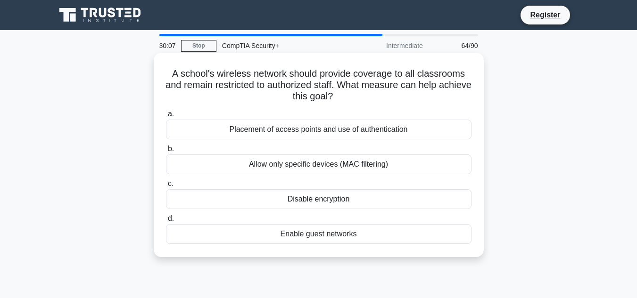
click at [466, 130] on div "Placement of access points and use of authentication" at bounding box center [319, 130] width 306 height 20
click at [166, 117] on input "a. Placement of access points and use of authentication" at bounding box center [166, 114] width 0 height 6
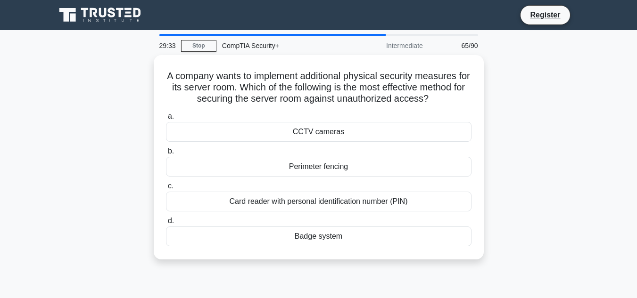
drag, startPoint x: 494, startPoint y: 124, endPoint x: 2, endPoint y: 197, distance: 496.7
click at [2, 197] on main "29:33 Stop CompTIA Security+ Intermediate 65/90 A company wants to implement ad…" at bounding box center [318, 269] width 637 height 479
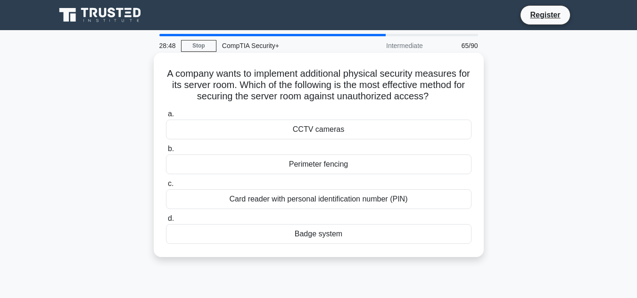
click at [293, 232] on div "Badge system" at bounding box center [319, 234] width 306 height 20
click at [166, 222] on input "d. Badge system" at bounding box center [166, 219] width 0 height 6
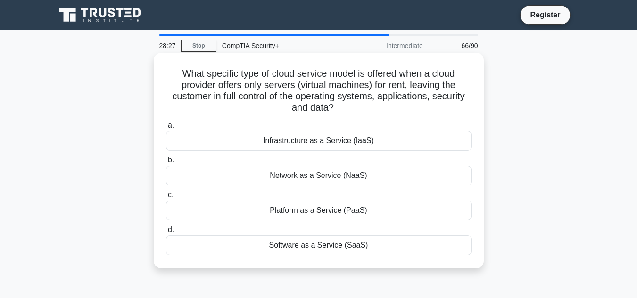
click at [360, 142] on div "Infrastructure as a Service (IaaS)" at bounding box center [319, 141] width 306 height 20
click at [166, 129] on input "a. Infrastructure as a Service (IaaS)" at bounding box center [166, 126] width 0 height 6
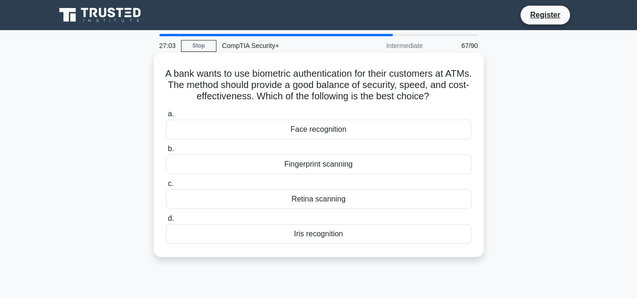
click at [352, 167] on div "Fingerprint scanning" at bounding box center [319, 165] width 306 height 20
click at [166, 152] on input "b. Fingerprint scanning" at bounding box center [166, 149] width 0 height 6
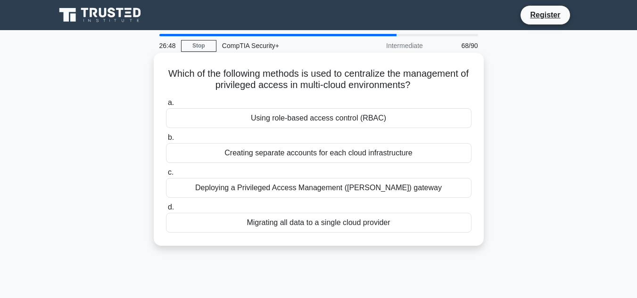
click at [391, 123] on div "Using role-based access control (RBAC)" at bounding box center [319, 118] width 306 height 20
click at [166, 106] on input "a. Using role-based access control (RBAC)" at bounding box center [166, 103] width 0 height 6
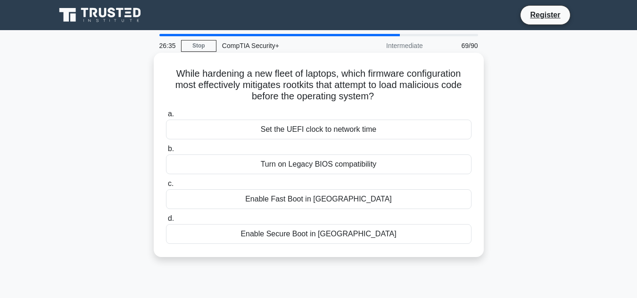
click at [380, 236] on div "Enable Secure Boot in UEFI" at bounding box center [319, 234] width 306 height 20
click at [166, 222] on input "d. Enable Secure Boot in UEFI" at bounding box center [166, 219] width 0 height 6
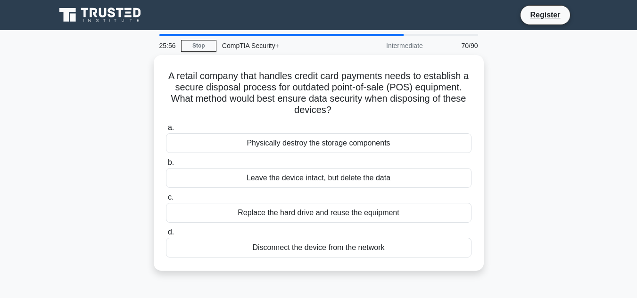
click at [586, 95] on div "A retail company that handles credit card payments needs to establish a secure …" at bounding box center [319, 168] width 538 height 227
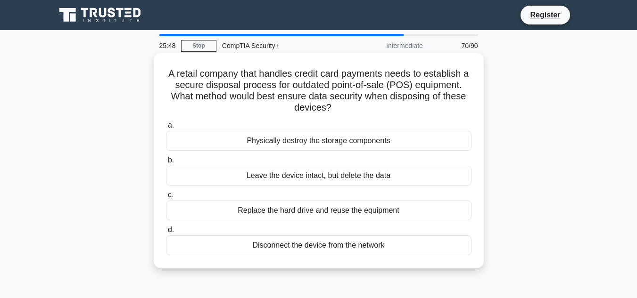
click at [351, 75] on h5 "A retail company that handles credit card payments needs to establish a secure …" at bounding box center [318, 91] width 307 height 46
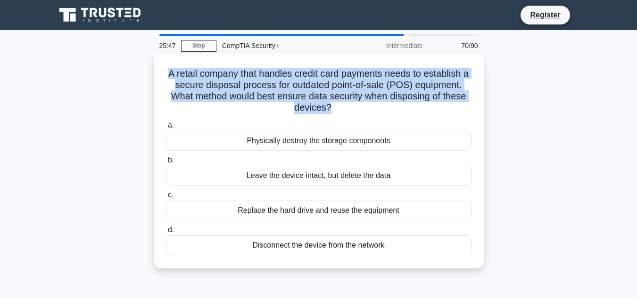
click at [351, 75] on h5 "A retail company that handles credit card payments needs to establish a secure …" at bounding box center [318, 91] width 307 height 46
copy div "A retail company that handles credit card payments needs to establish a secure …"
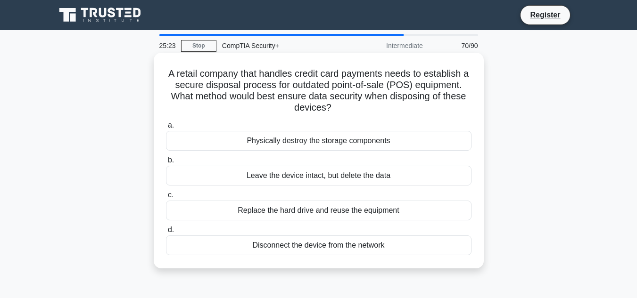
click at [367, 139] on div "Physically destroy the storage components" at bounding box center [319, 141] width 306 height 20
click at [166, 129] on input "a. Physically destroy the storage components" at bounding box center [166, 126] width 0 height 6
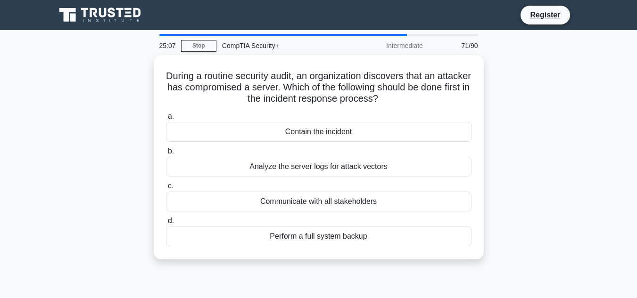
click at [574, 92] on div "During a routine security audit, an organization discovers that an attacker has…" at bounding box center [319, 163] width 538 height 216
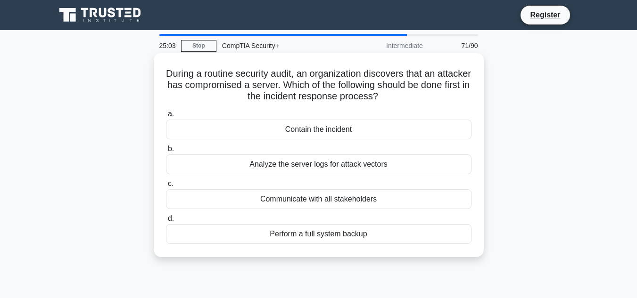
click at [335, 129] on div "Contain the incident" at bounding box center [319, 130] width 306 height 20
click at [166, 117] on input "a. Contain the incident" at bounding box center [166, 114] width 0 height 6
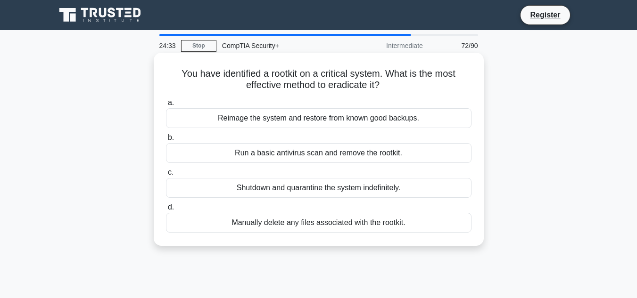
click at [315, 118] on div "Reimage the system and restore from known good backups." at bounding box center [319, 118] width 306 height 20
click at [315, 121] on div "Reimage the system and restore from known good backups." at bounding box center [319, 118] width 306 height 20
click at [166, 106] on input "a. Reimage the system and restore from known good backups." at bounding box center [166, 103] width 0 height 6
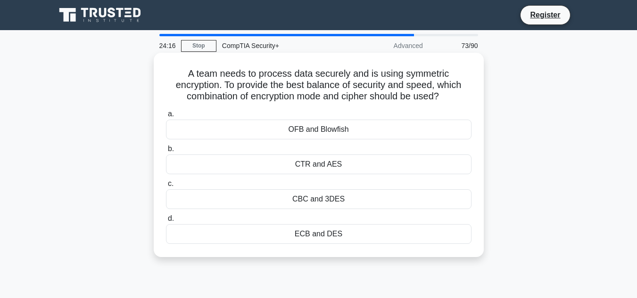
click at [474, 216] on div "d. ECB and DES" at bounding box center [318, 228] width 317 height 31
click at [351, 196] on div "CBC and 3DES" at bounding box center [319, 200] width 306 height 20
click at [166, 187] on input "c. CBC and 3DES" at bounding box center [166, 184] width 0 height 6
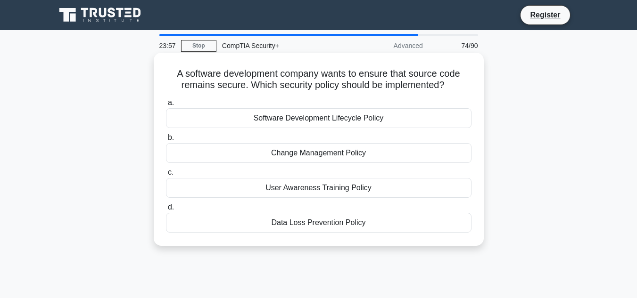
click at [367, 123] on div "Software Development Lifecycle Policy" at bounding box center [319, 118] width 306 height 20
click at [166, 106] on input "a. Software Development Lifecycle Policy" at bounding box center [166, 103] width 0 height 6
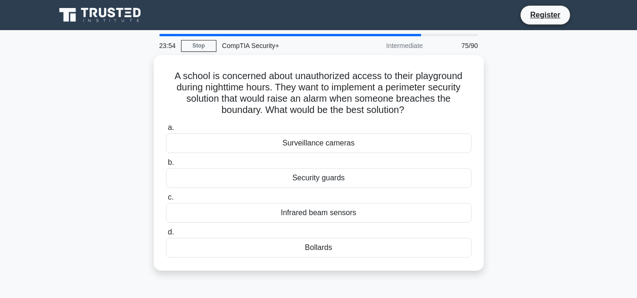
click at [494, 165] on div "A school is concerned about unauthorized access to their playground during nigh…" at bounding box center [319, 168] width 538 height 227
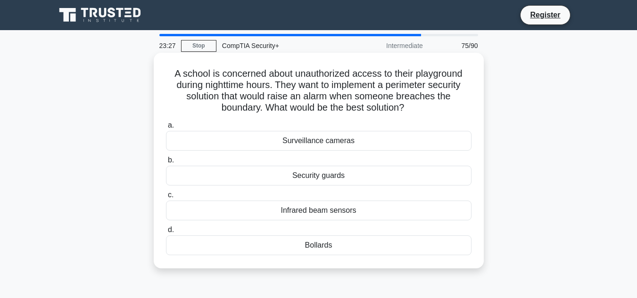
click at [343, 212] on div "Infrared beam sensors" at bounding box center [319, 211] width 306 height 20
click at [166, 199] on input "c. Infrared beam sensors" at bounding box center [166, 195] width 0 height 6
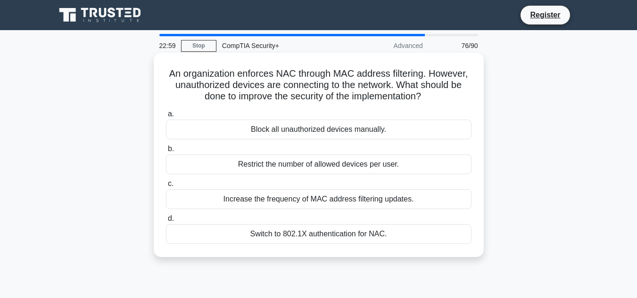
click at [346, 233] on div "Switch to 802.1X authentication for NAC." at bounding box center [319, 234] width 306 height 20
click at [166, 222] on input "d. Switch to 802.1X authentication for NAC." at bounding box center [166, 219] width 0 height 6
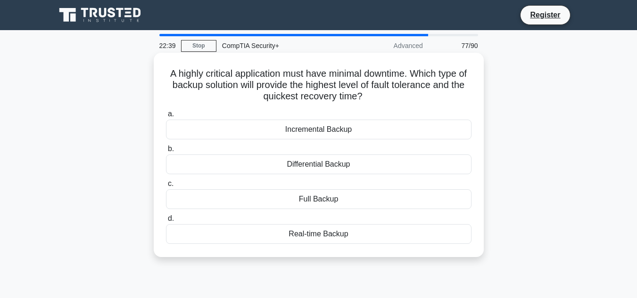
click at [375, 129] on div "Incremental Backup" at bounding box center [319, 130] width 306 height 20
click at [166, 117] on input "a. Incremental Backup" at bounding box center [166, 114] width 0 height 6
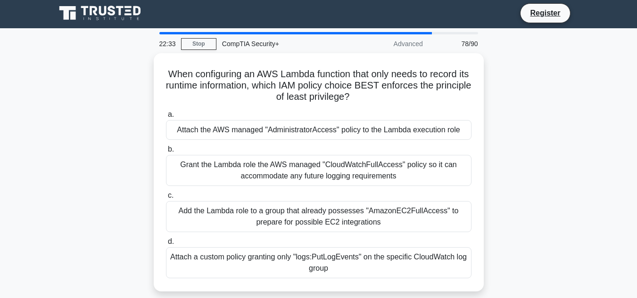
scroll to position [5, 0]
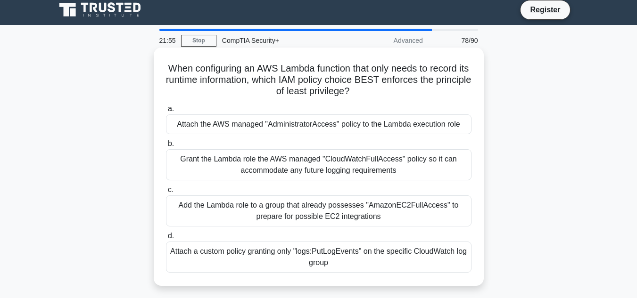
click at [376, 260] on div "Attach a custom policy granting only "logs:PutLogEvents" on the specific CloudW…" at bounding box center [319, 257] width 306 height 31
click at [166, 240] on input "d. Attach a custom policy granting only "logs:PutLogEvents" on the specific Clo…" at bounding box center [166, 236] width 0 height 6
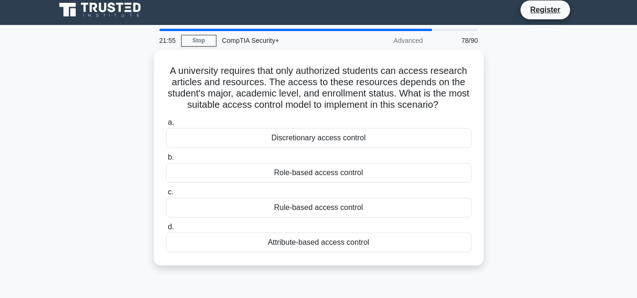
scroll to position [0, 0]
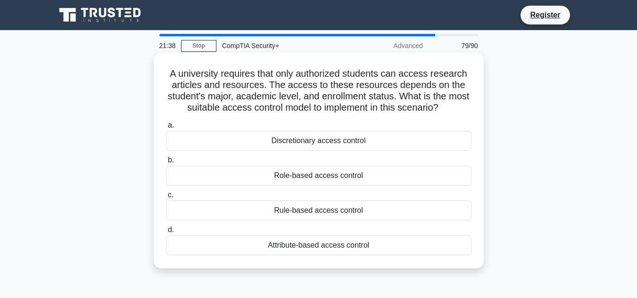
click at [331, 178] on div "Role-based access control" at bounding box center [319, 176] width 306 height 20
click at [166, 164] on input "b. Role-based access control" at bounding box center [166, 160] width 0 height 6
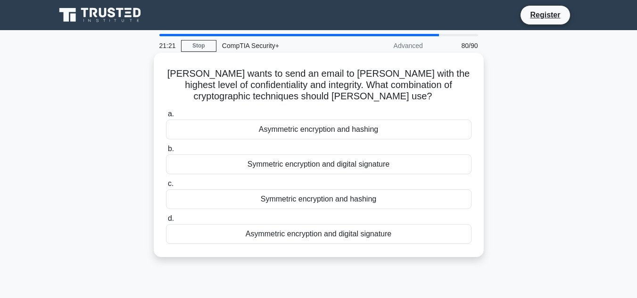
click at [305, 237] on div "Asymmetric encryption and digital signature" at bounding box center [319, 234] width 306 height 20
click at [166, 222] on input "d. Asymmetric encryption and digital signature" at bounding box center [166, 219] width 0 height 6
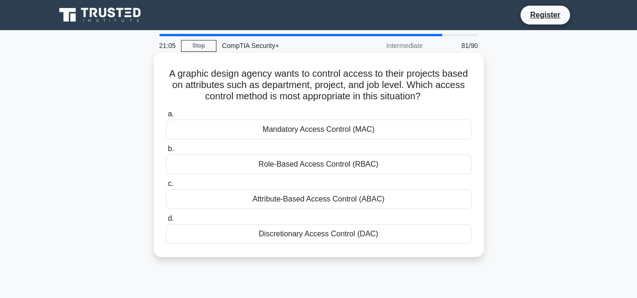
click at [284, 167] on div "Role-Based Access Control (RBAC)" at bounding box center [319, 165] width 306 height 20
click at [166, 152] on input "b. Role-Based Access Control (RBAC)" at bounding box center [166, 149] width 0 height 6
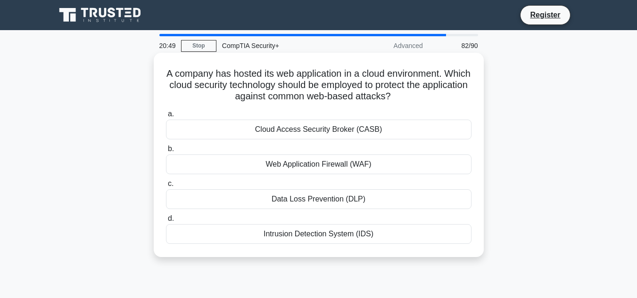
click at [282, 127] on div "Cloud Access Security Broker (CASB)" at bounding box center [319, 130] width 306 height 20
click at [166, 117] on input "a. Cloud Access Security Broker (CASB)" at bounding box center [166, 114] width 0 height 6
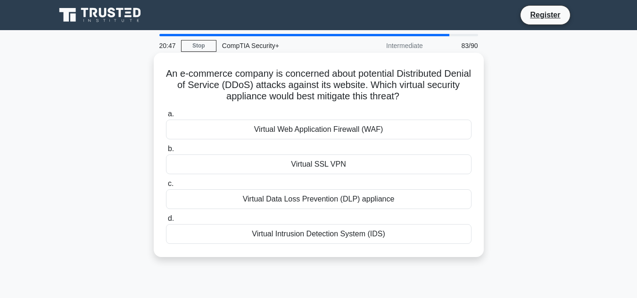
click at [273, 101] on h5 "An e-commerce company is concerned about potential Distributed Denial of Servic…" at bounding box center [318, 85] width 307 height 35
click at [308, 136] on div "Virtual Web Application Firewall (WAF)" at bounding box center [319, 130] width 306 height 20
click at [166, 117] on input "a. Virtual Web Application Firewall (WAF)" at bounding box center [166, 114] width 0 height 6
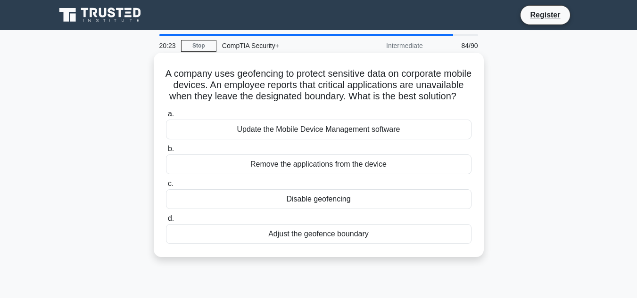
click at [362, 99] on h5 "A company uses geofencing to protect sensitive data on corporate mobile devices…" at bounding box center [318, 85] width 307 height 35
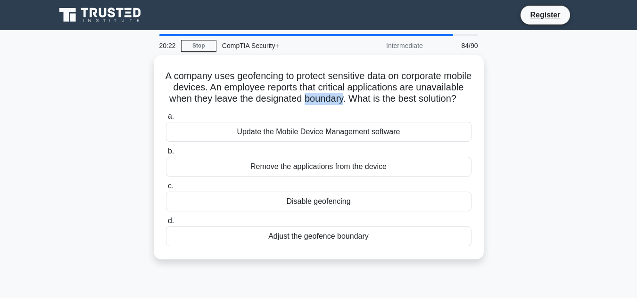
copy h5 "boundary"
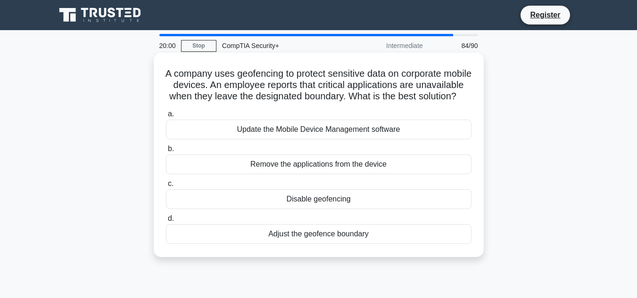
click at [312, 244] on div "Adjust the geofence boundary" at bounding box center [319, 234] width 306 height 20
click at [166, 222] on input "d. Adjust the geofence boundary" at bounding box center [166, 219] width 0 height 6
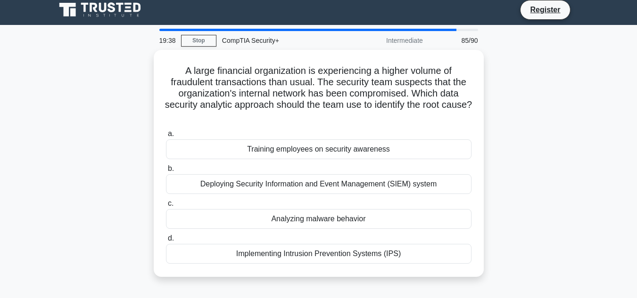
scroll to position [6, 0]
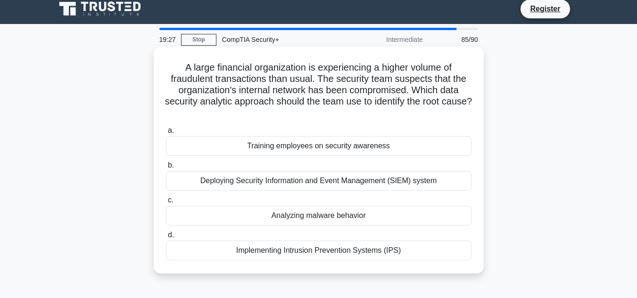
click at [331, 256] on div "Implementing Intrusion Prevention Systems (IPS)" at bounding box center [319, 251] width 306 height 20
click at [166, 239] on input "d. Implementing Intrusion Prevention Systems (IPS)" at bounding box center [166, 235] width 0 height 6
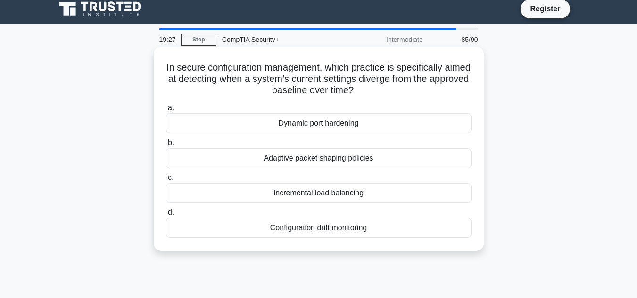
scroll to position [0, 0]
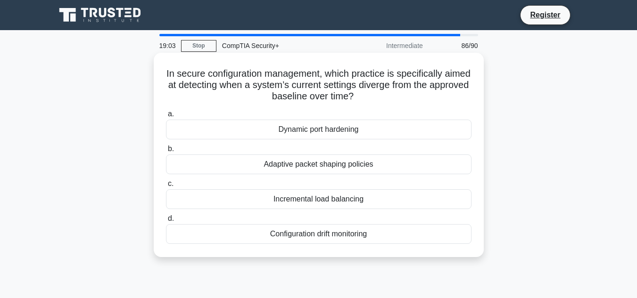
click at [363, 164] on div "Adaptive packet shaping policies" at bounding box center [319, 165] width 306 height 20
click at [166, 152] on input "b. Adaptive packet shaping policies" at bounding box center [166, 149] width 0 height 6
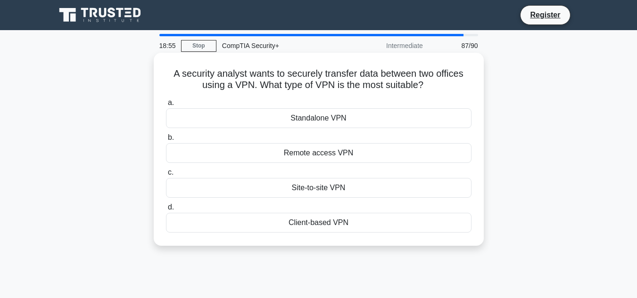
click at [357, 190] on div "Site-to-site VPN" at bounding box center [319, 188] width 306 height 20
click at [166, 176] on input "c. Site-to-site VPN" at bounding box center [166, 173] width 0 height 6
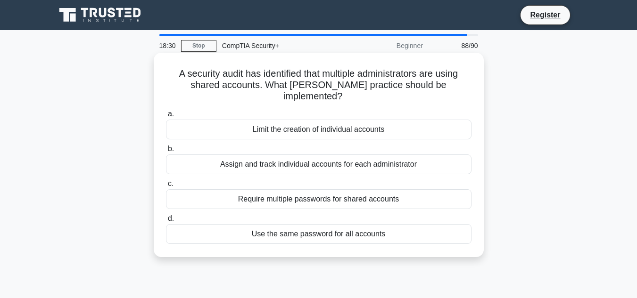
click at [405, 155] on div "Assign and track individual accounts for each administrator" at bounding box center [319, 165] width 306 height 20
click at [166, 150] on input "b. Assign and track individual accounts for each administrator" at bounding box center [166, 149] width 0 height 6
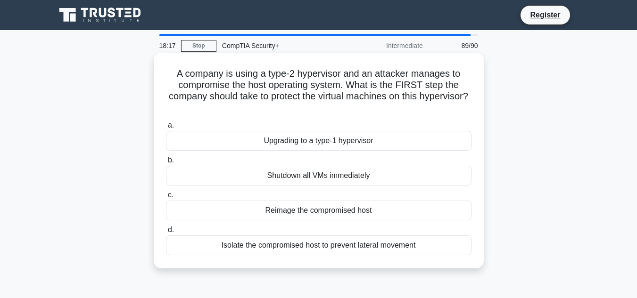
click at [342, 245] on div "Isolate the compromised host to prevent lateral movement" at bounding box center [319, 246] width 306 height 20
click at [166, 233] on input "d. Isolate the compromised host to prevent lateral movement" at bounding box center [166, 230] width 0 height 6
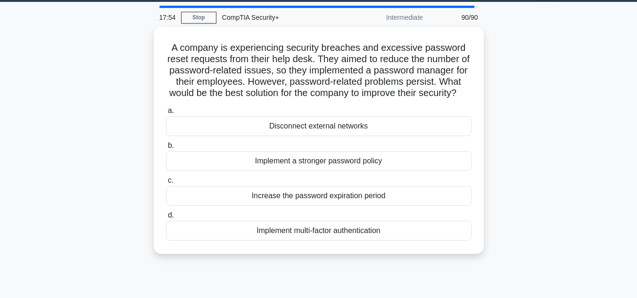
scroll to position [29, 0]
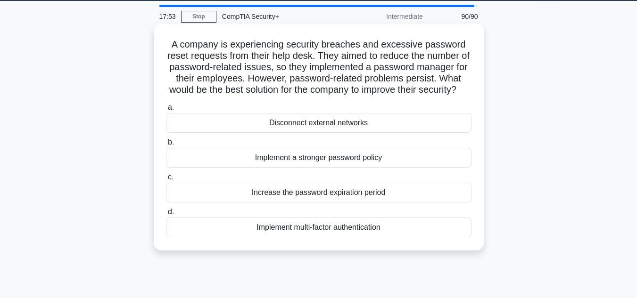
click at [379, 234] on div "Implement multi-factor authentication" at bounding box center [319, 228] width 306 height 20
click at [166, 215] on input "d. Implement multi-factor authentication" at bounding box center [166, 212] width 0 height 6
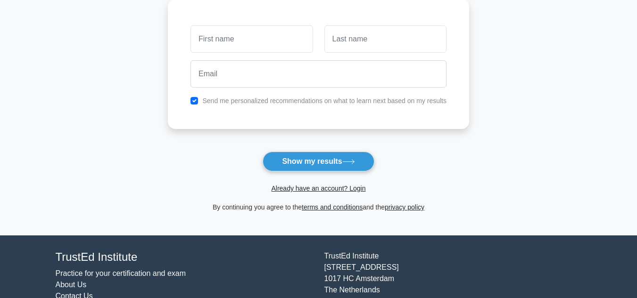
scroll to position [134, 0]
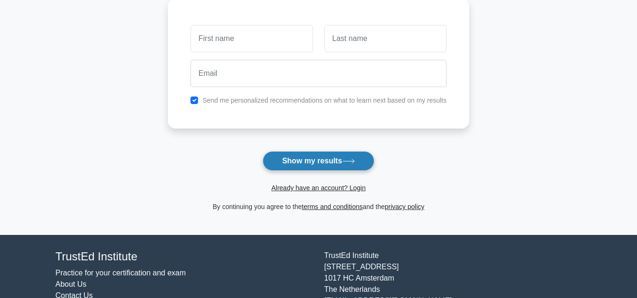
click at [323, 154] on button "Show my results" at bounding box center [318, 161] width 111 height 20
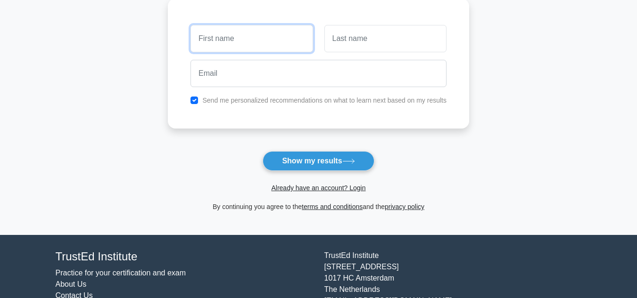
scroll to position [0, 0]
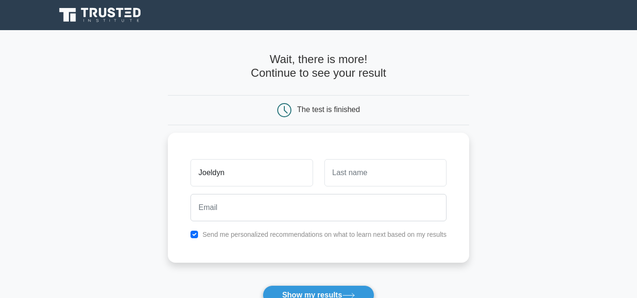
type input "Joeldyn"
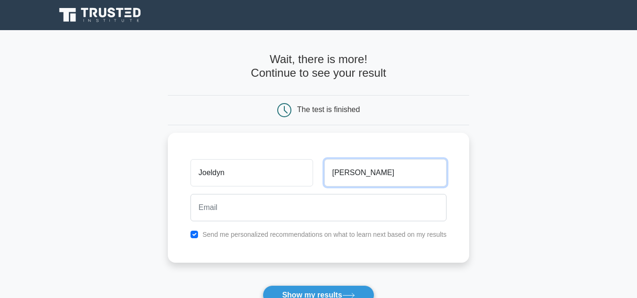
type input "Guzman"
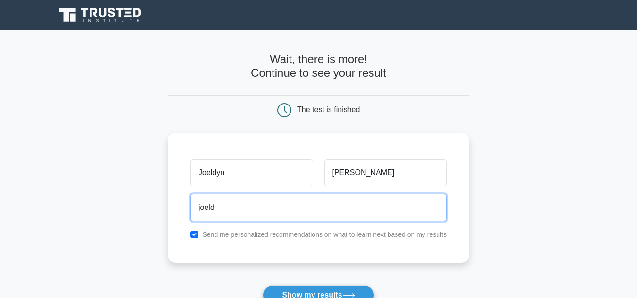
type input "joeldyn@hotmail.com"
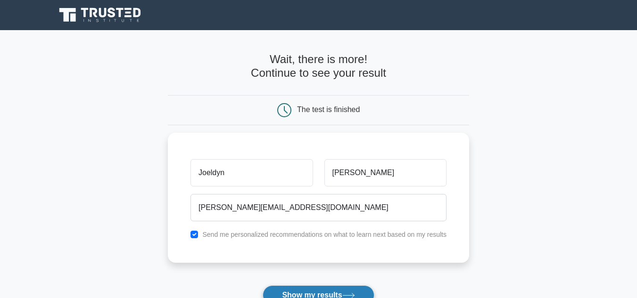
click at [331, 287] on form "Wait, there is more! Continue to see your result The test is finished Joeldyn" at bounding box center [318, 200] width 301 height 294
click at [331, 290] on button "Show my results" at bounding box center [318, 296] width 111 height 20
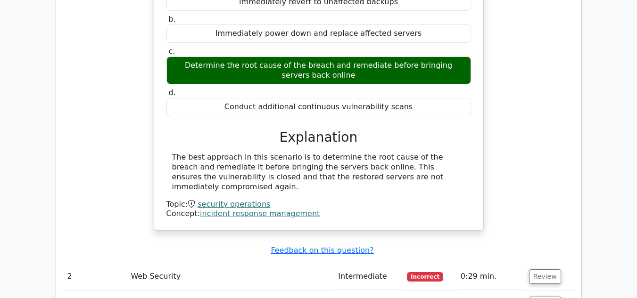
scroll to position [1436, 0]
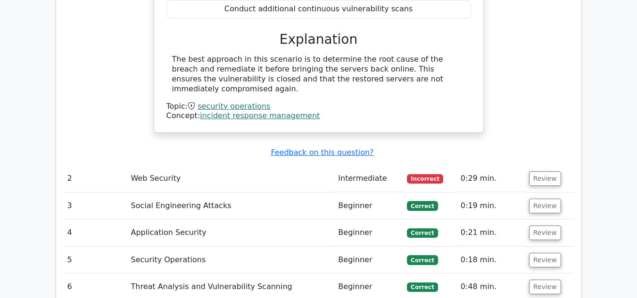
click at [506, 166] on td "0:29 min." at bounding box center [491, 179] width 68 height 27
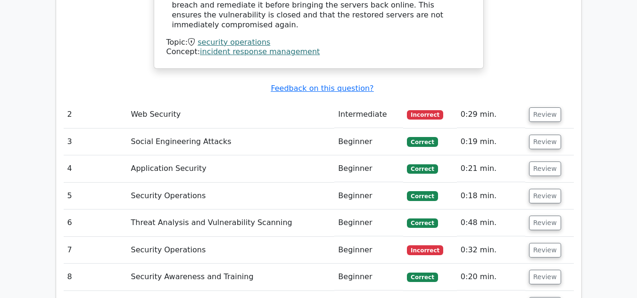
scroll to position [1480, 0]
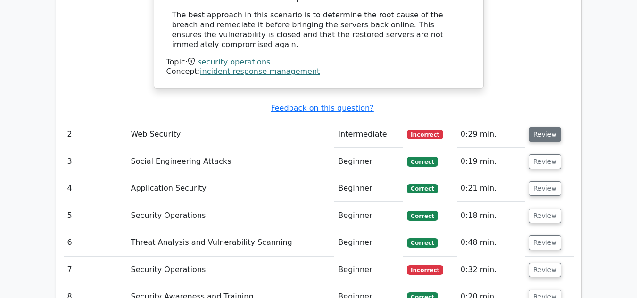
click at [541, 127] on button "Review" at bounding box center [545, 134] width 32 height 15
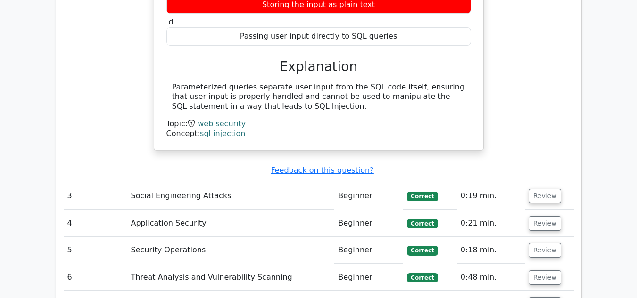
scroll to position [1866, 0]
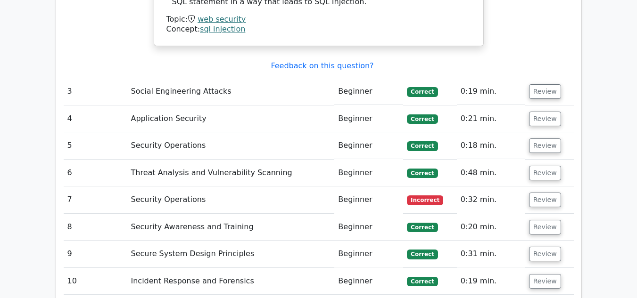
click at [554, 187] on td "Review" at bounding box center [549, 200] width 49 height 27
click at [543, 193] on button "Review" at bounding box center [545, 200] width 32 height 15
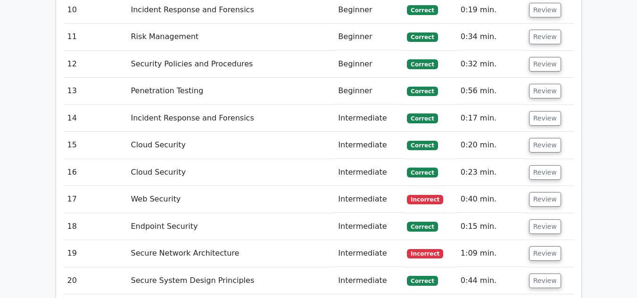
scroll to position [2524, 0]
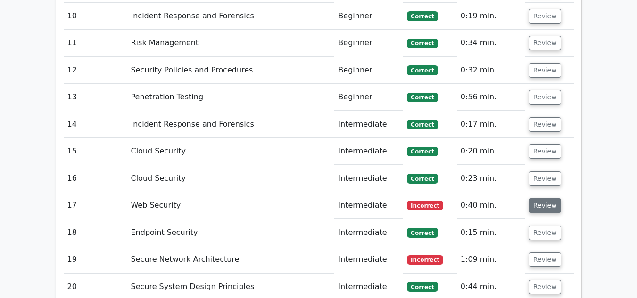
click at [553, 199] on button "Review" at bounding box center [545, 206] width 32 height 15
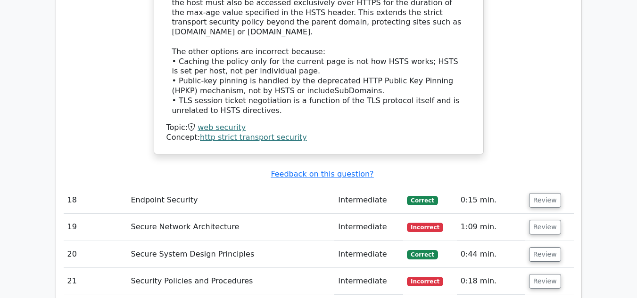
scroll to position [2966, 0]
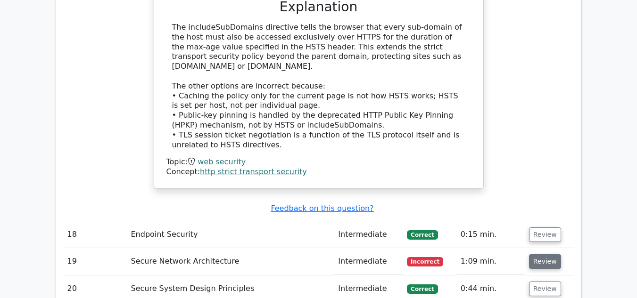
click at [536, 255] on button "Review" at bounding box center [545, 262] width 32 height 15
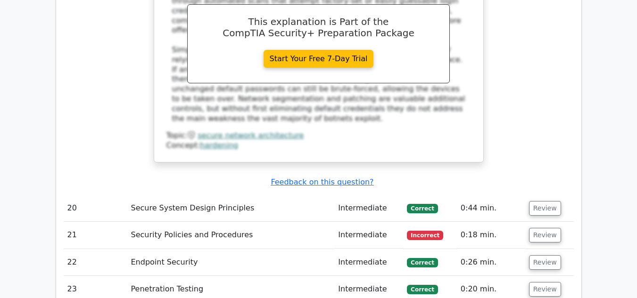
scroll to position [3482, 0]
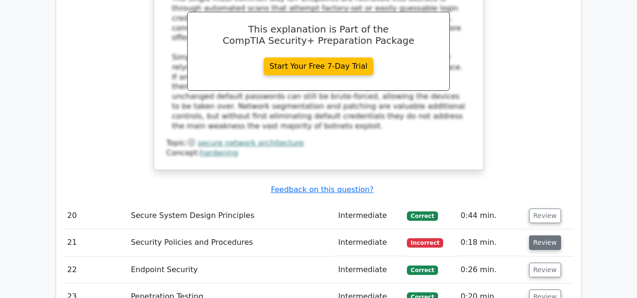
click at [548, 236] on button "Review" at bounding box center [545, 243] width 32 height 15
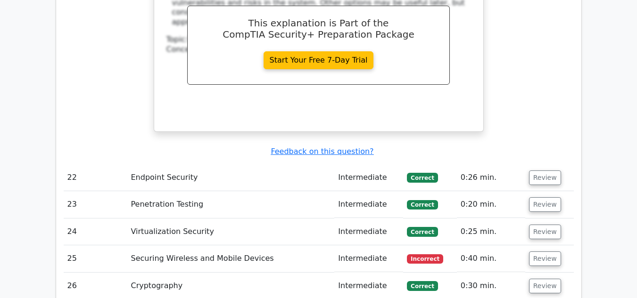
scroll to position [3990, 0]
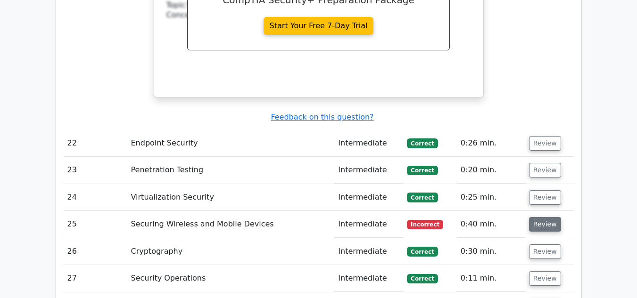
click at [548, 217] on button "Review" at bounding box center [545, 224] width 32 height 15
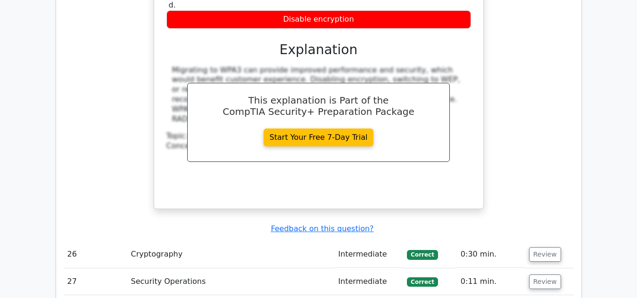
scroll to position [4392, 0]
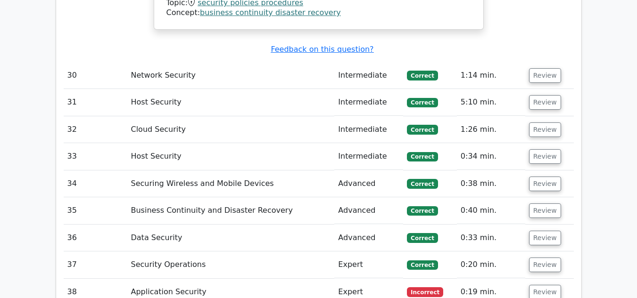
scroll to position [5039, 0]
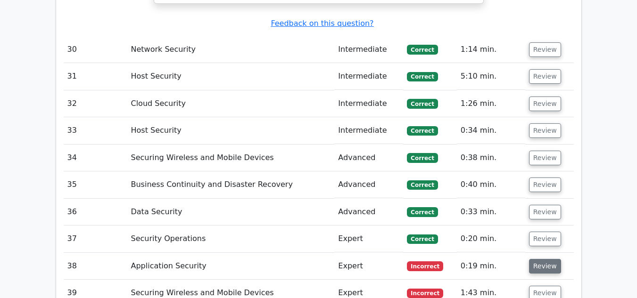
click at [537, 259] on button "Review" at bounding box center [545, 266] width 32 height 15
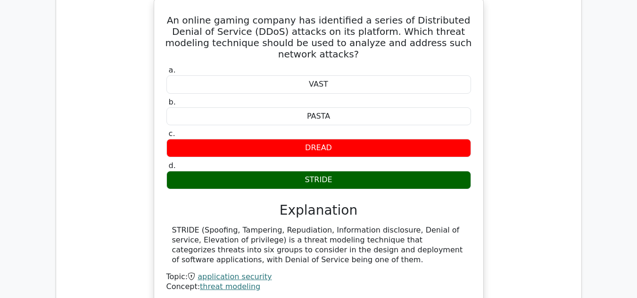
scroll to position [5348, 0]
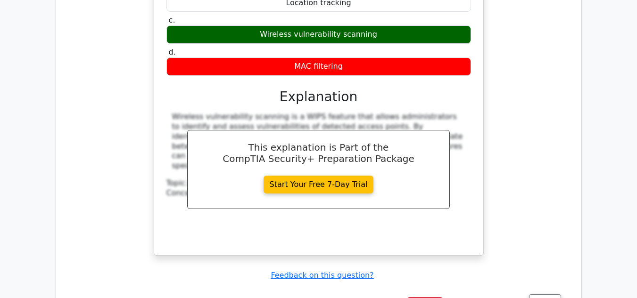
scroll to position [5815, 0]
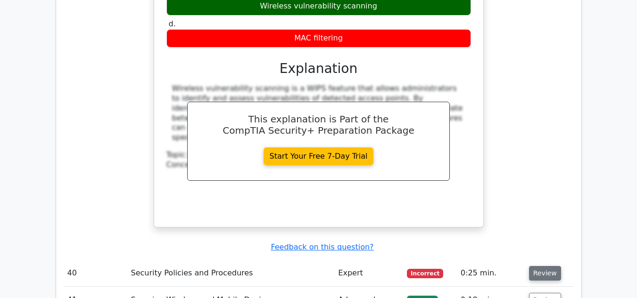
click at [540, 266] on button "Review" at bounding box center [545, 273] width 32 height 15
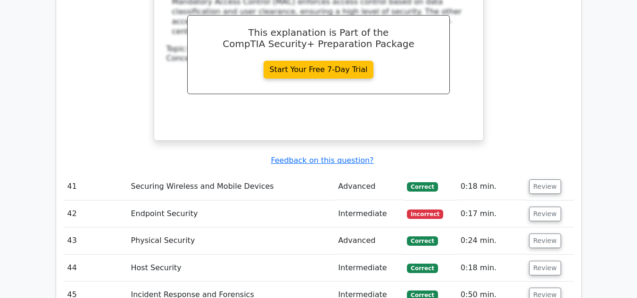
scroll to position [6294, 0]
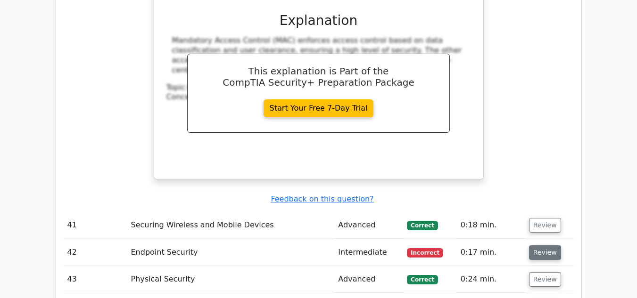
click at [538, 246] on button "Review" at bounding box center [545, 253] width 32 height 15
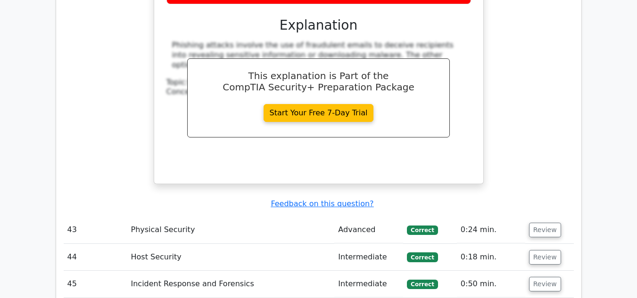
scroll to position [6751, 0]
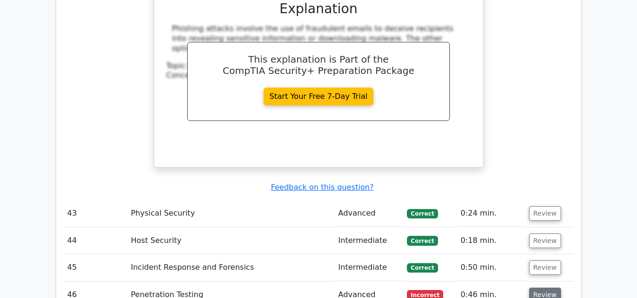
click at [546, 288] on button "Review" at bounding box center [545, 295] width 32 height 15
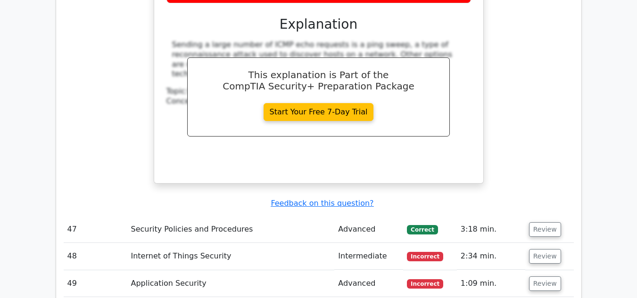
scroll to position [7268, 0]
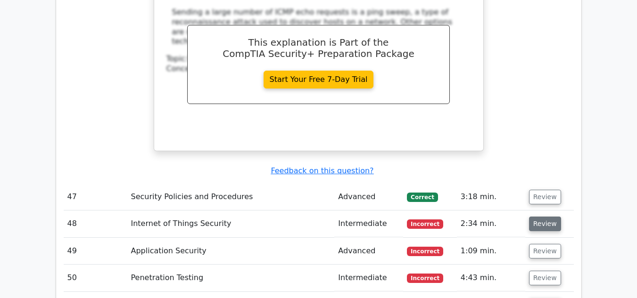
click at [545, 217] on button "Review" at bounding box center [545, 224] width 32 height 15
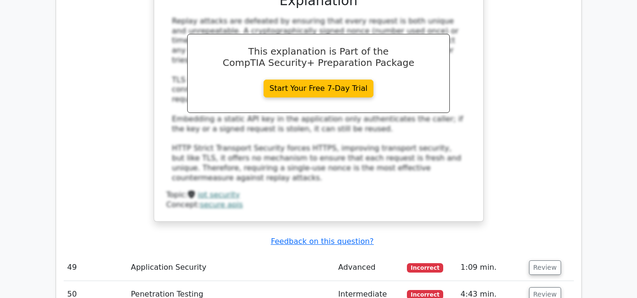
scroll to position [7692, 0]
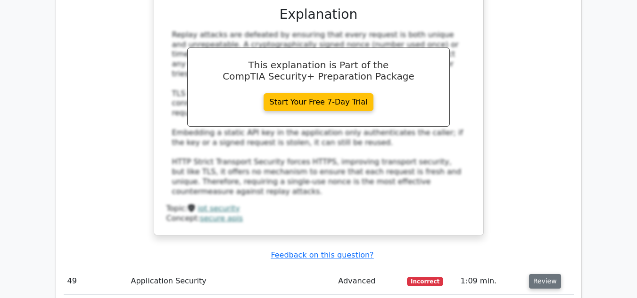
click at [549, 274] on button "Review" at bounding box center [545, 281] width 32 height 15
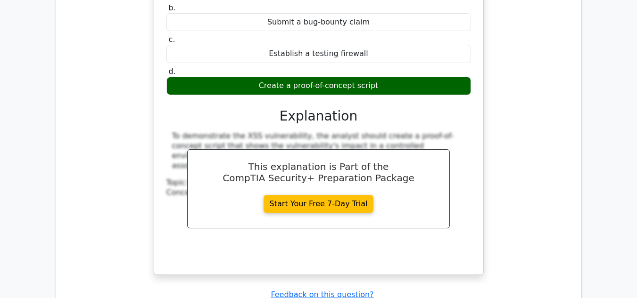
scroll to position [8183, 0]
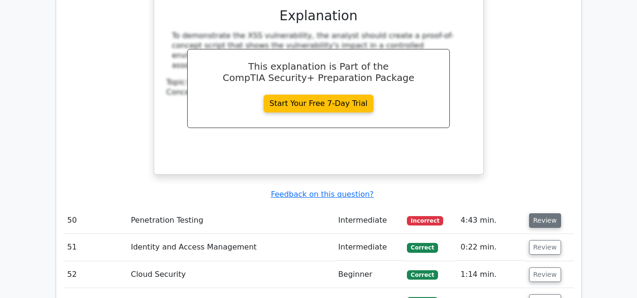
click at [543, 214] on button "Review" at bounding box center [545, 221] width 32 height 15
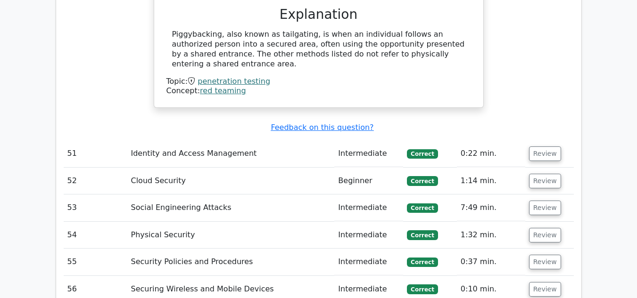
scroll to position [8639, 0]
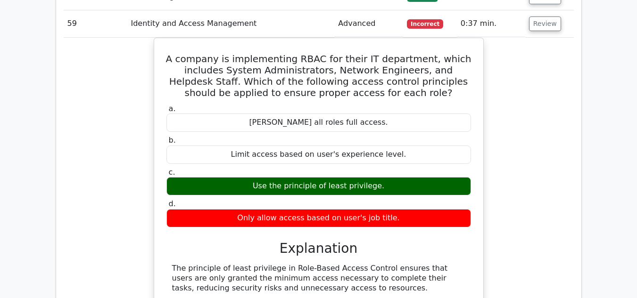
scroll to position [8970, 0]
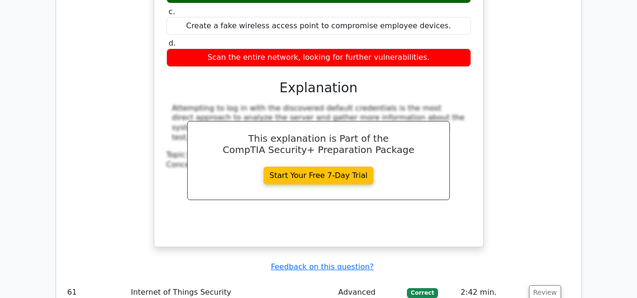
scroll to position [9520, 0]
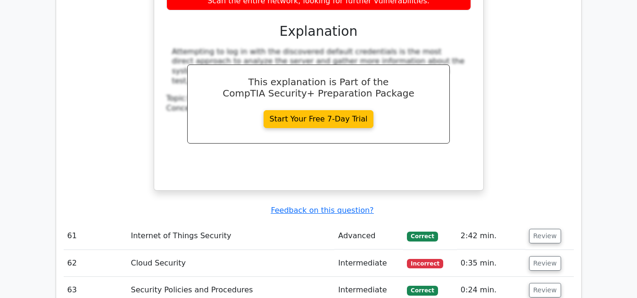
click at [539, 250] on td "Review" at bounding box center [549, 263] width 49 height 27
click at [539, 257] on button "Review" at bounding box center [545, 264] width 32 height 15
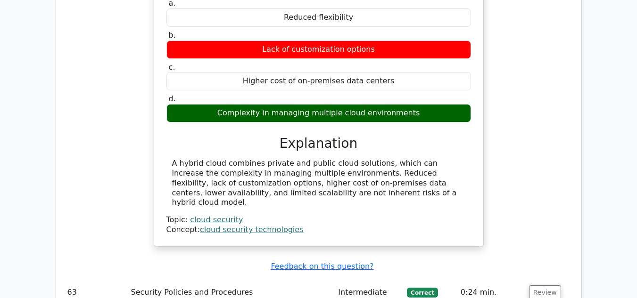
scroll to position [9894, 0]
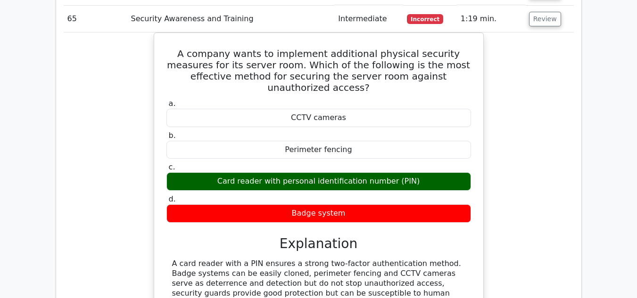
scroll to position [10223, 0]
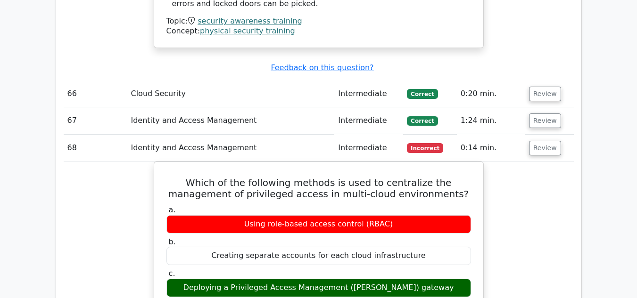
scroll to position [10571, 0]
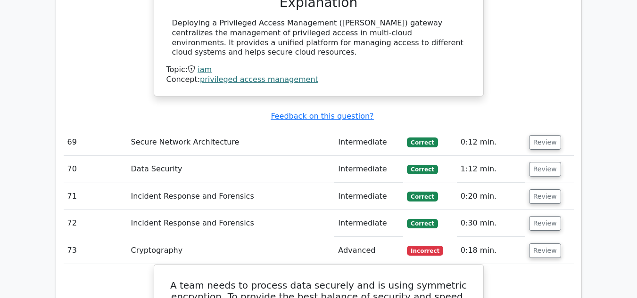
scroll to position [11092, 0]
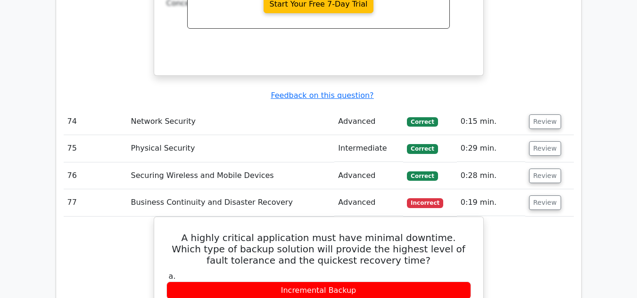
scroll to position [11652, 0]
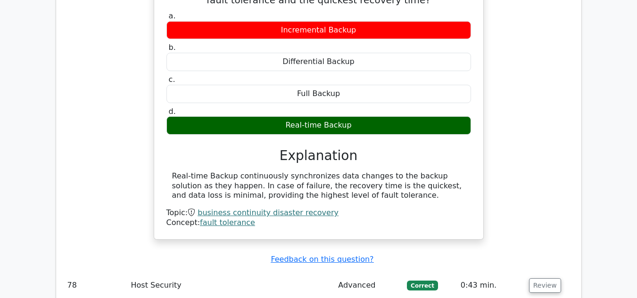
scroll to position [11912, 0]
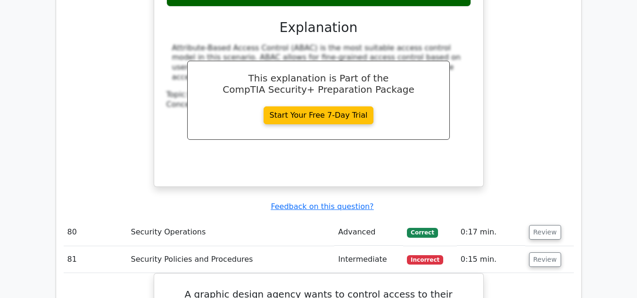
scroll to position [12434, 0]
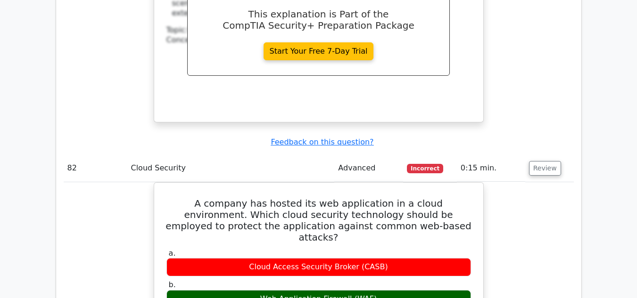
scroll to position [12956, 0]
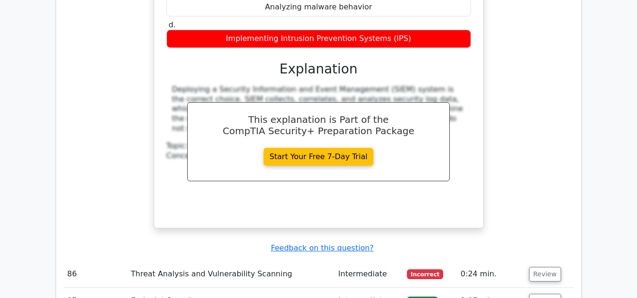
scroll to position [13254, 0]
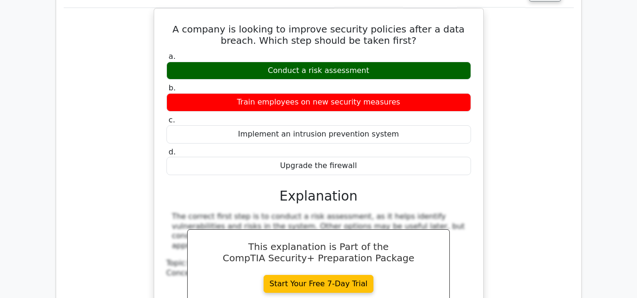
scroll to position [3820, 0]
